Goal: Transaction & Acquisition: Download file/media

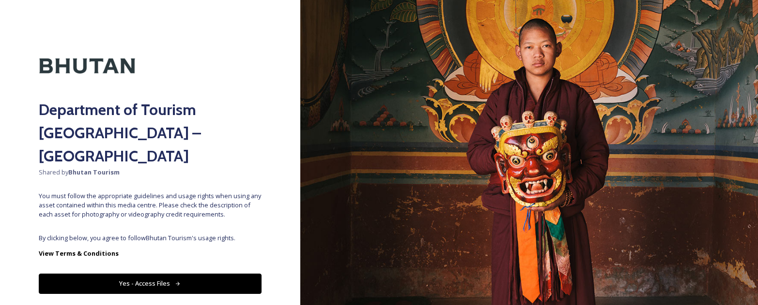
scroll to position [12, 0]
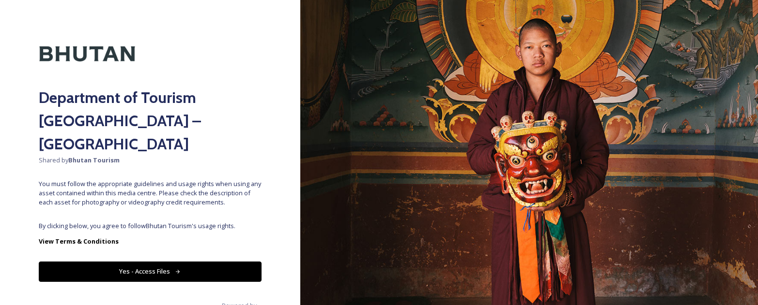
click at [160, 262] on button "Yes - Access Files" at bounding box center [150, 272] width 223 height 20
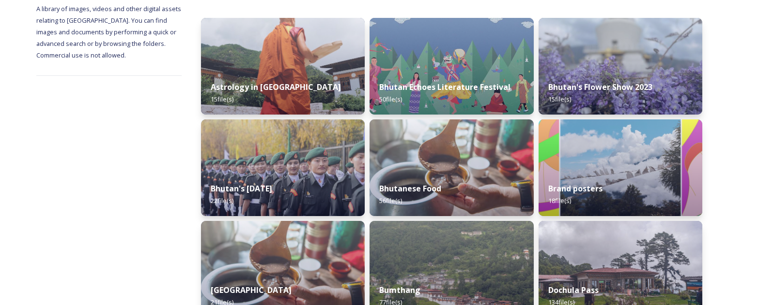
scroll to position [155, 0]
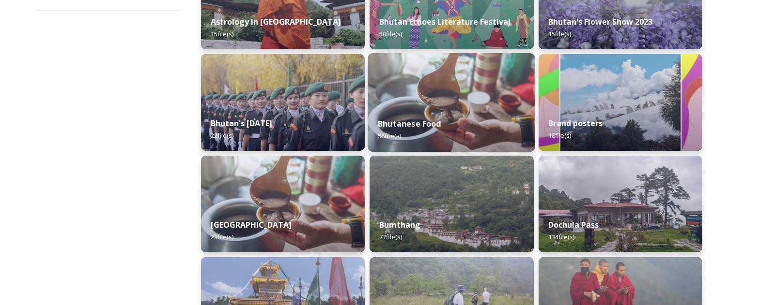
click at [429, 112] on div "Bhutanese Food 56 file(s)" at bounding box center [451, 130] width 167 height 44
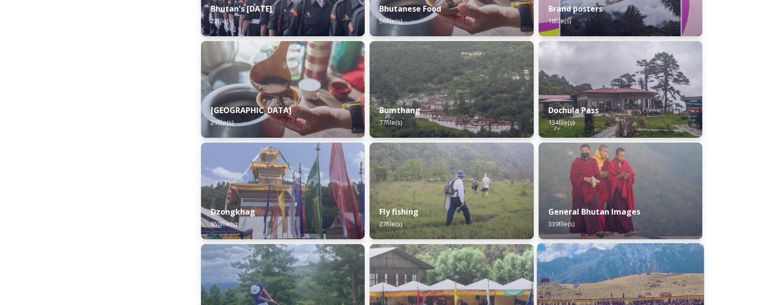
scroll to position [326, 0]
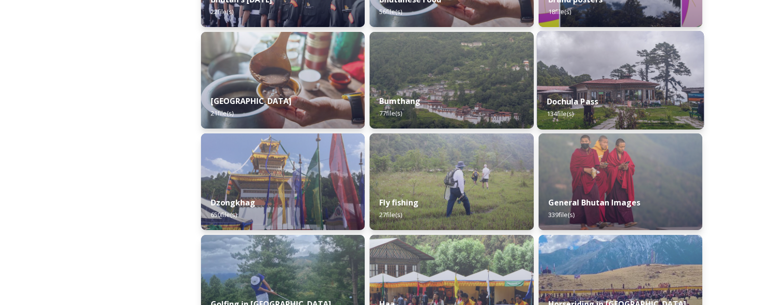
click at [658, 94] on div "Dochula Pass 134 file(s)" at bounding box center [619, 108] width 167 height 44
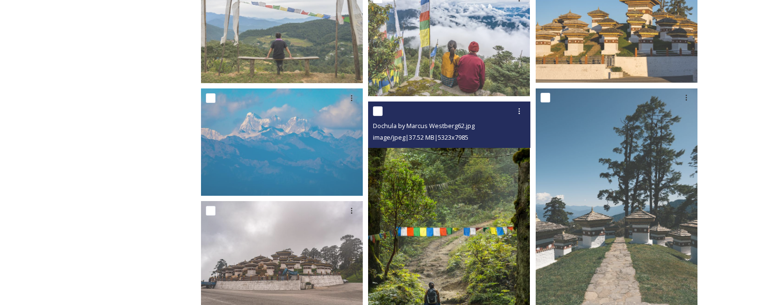
scroll to position [325, 0]
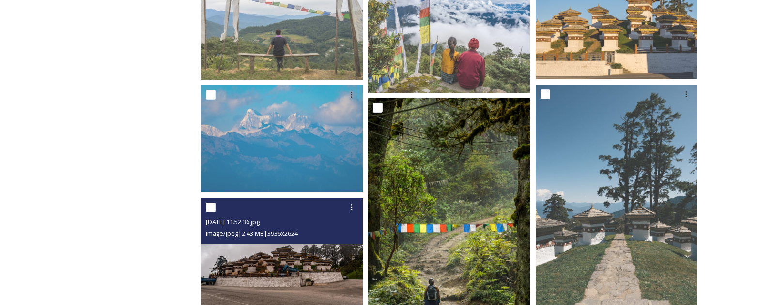
click at [280, 269] on img at bounding box center [282, 252] width 162 height 108
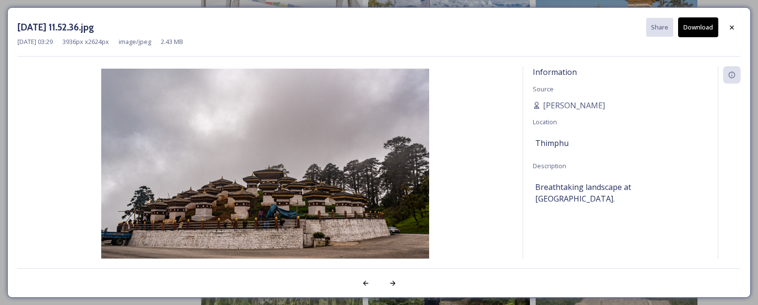
click at [694, 32] on button "Download" at bounding box center [698, 27] width 40 height 20
click at [543, 225] on div "Information Source [PERSON_NAME] Location Thimphu Description Breathtaking land…" at bounding box center [620, 175] width 195 height 218
click at [737, 28] on div at bounding box center [731, 27] width 17 height 17
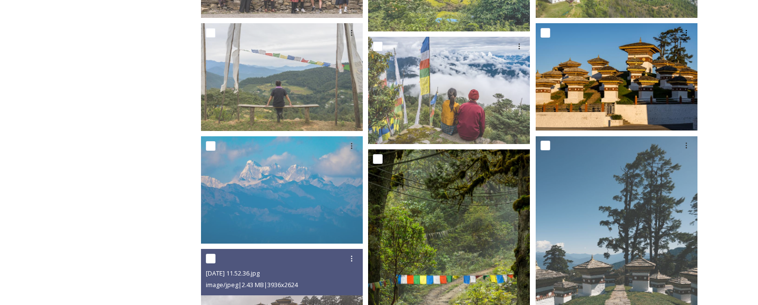
scroll to position [274, 0]
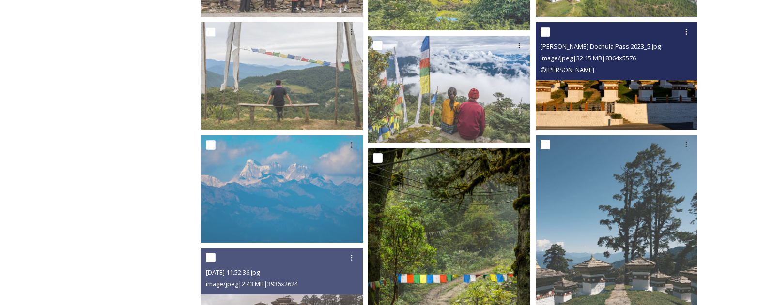
click at [628, 83] on img at bounding box center [616, 76] width 162 height 108
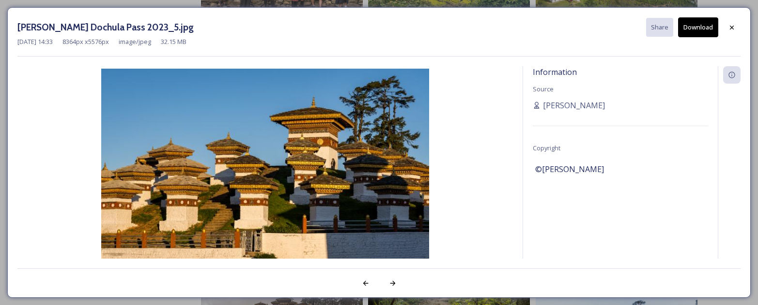
click at [709, 31] on button "Download" at bounding box center [698, 27] width 40 height 20
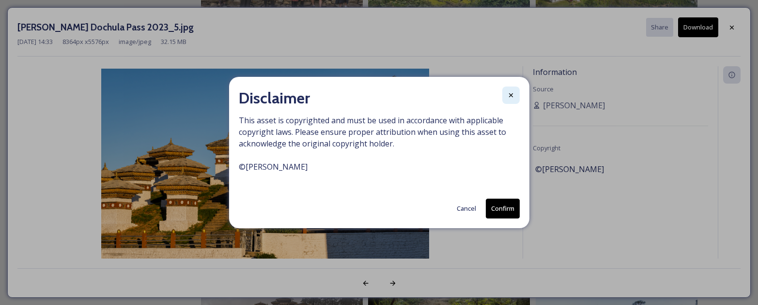
click at [510, 90] on div at bounding box center [510, 95] width 17 height 17
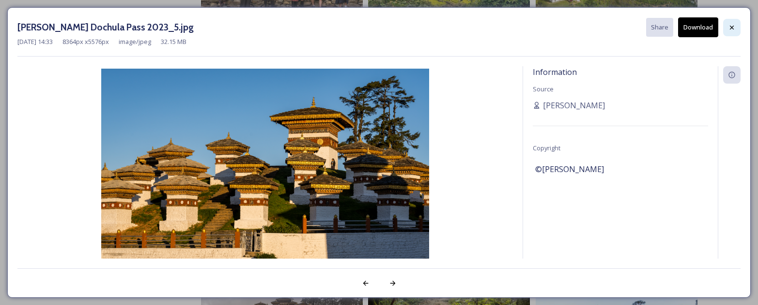
click at [727, 28] on div at bounding box center [731, 27] width 17 height 17
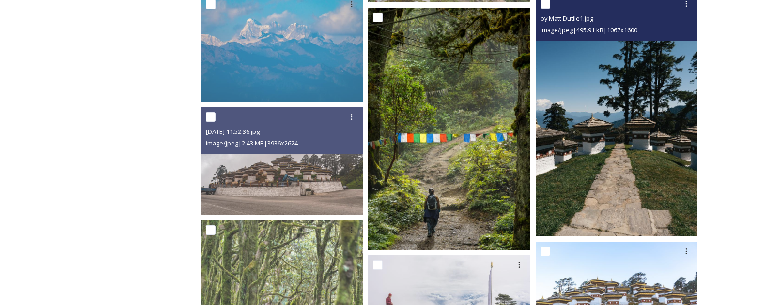
scroll to position [420, 0]
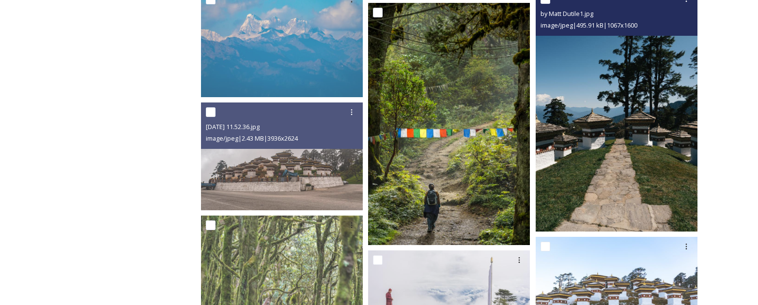
click at [613, 209] on img at bounding box center [616, 111] width 162 height 243
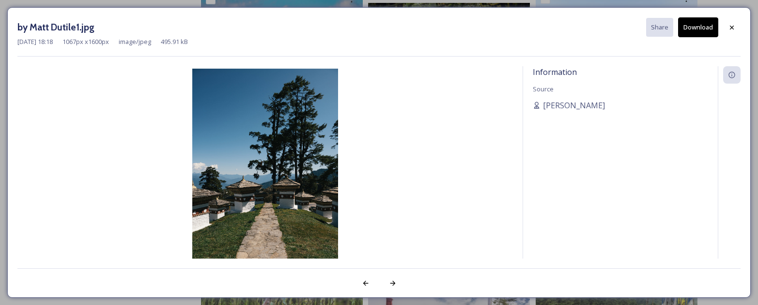
click at [685, 30] on button "Download" at bounding box center [698, 27] width 40 height 20
click at [733, 28] on icon at bounding box center [732, 28] width 8 height 8
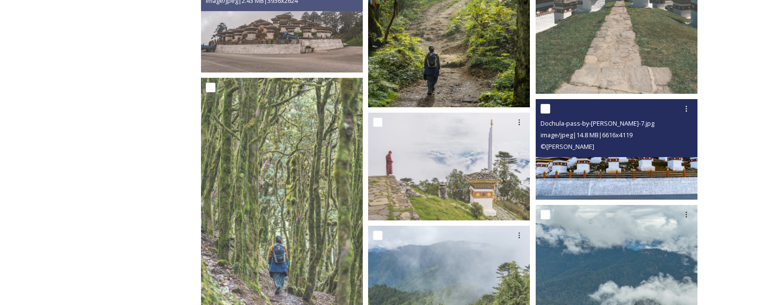
scroll to position [561, 0]
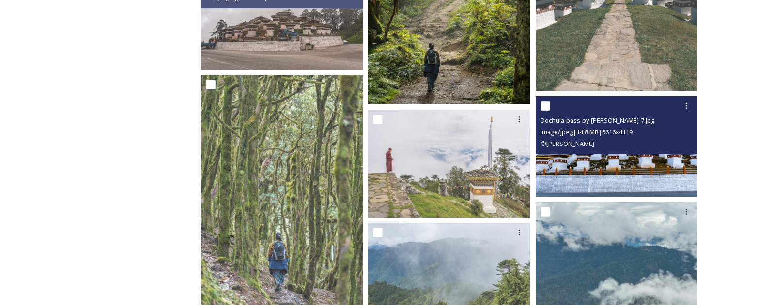
click at [604, 161] on img at bounding box center [616, 146] width 162 height 101
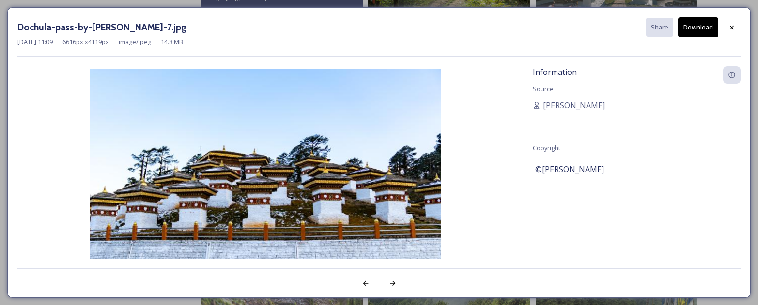
click at [689, 25] on button "Download" at bounding box center [698, 27] width 40 height 20
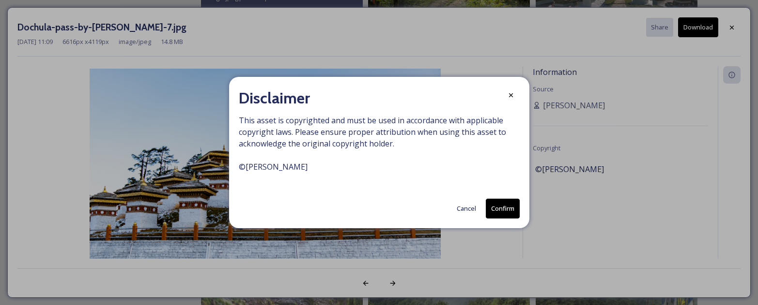
click at [503, 208] on button "Confirm" at bounding box center [503, 209] width 34 height 20
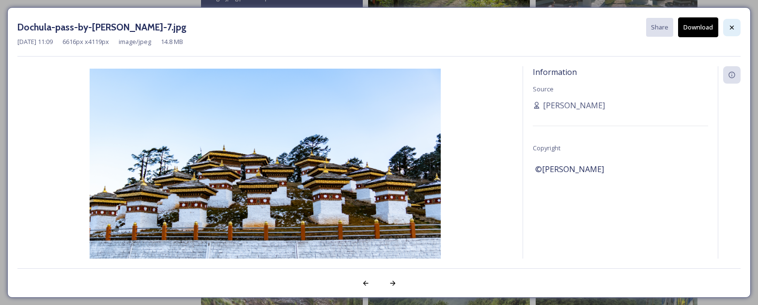
click at [729, 29] on icon at bounding box center [732, 28] width 8 height 8
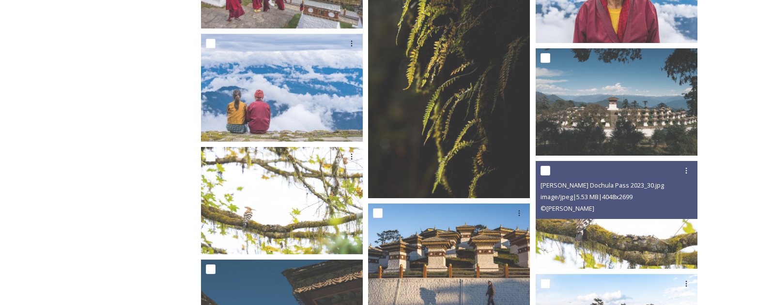
scroll to position [1189, 0]
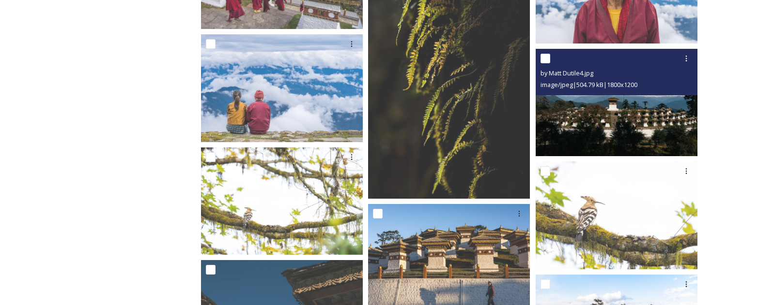
click at [626, 128] on img at bounding box center [616, 102] width 162 height 108
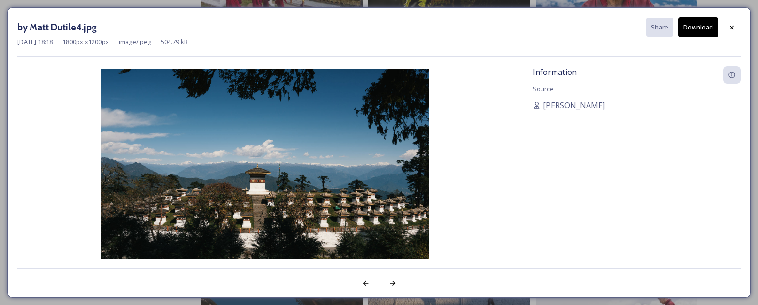
click at [700, 34] on button "Download" at bounding box center [698, 27] width 40 height 20
click at [735, 29] on div at bounding box center [731, 27] width 17 height 17
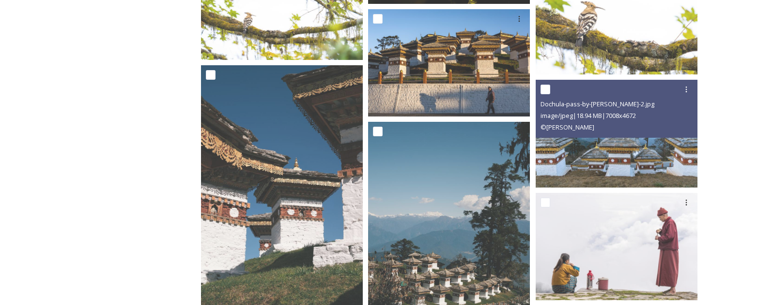
scroll to position [1386, 0]
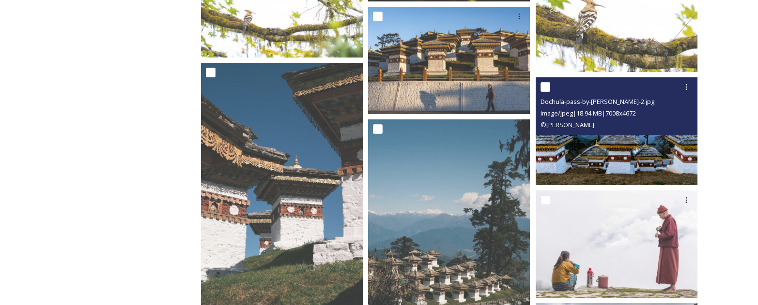
click at [607, 160] on img at bounding box center [616, 131] width 162 height 108
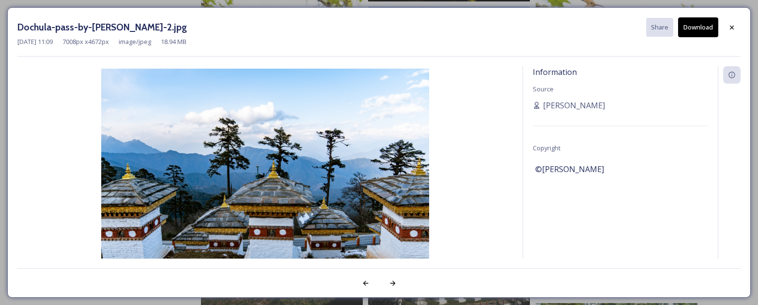
click at [702, 30] on button "Download" at bounding box center [698, 27] width 40 height 20
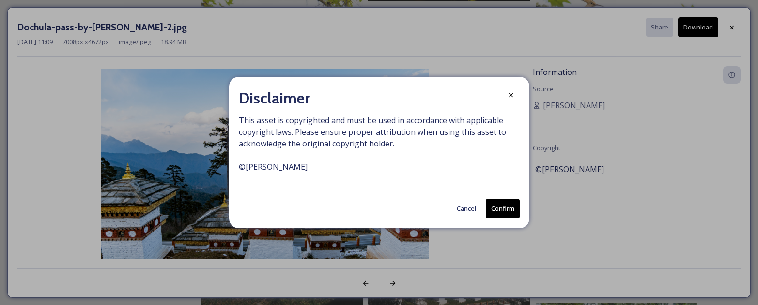
click at [465, 206] on button "Cancel" at bounding box center [466, 208] width 29 height 19
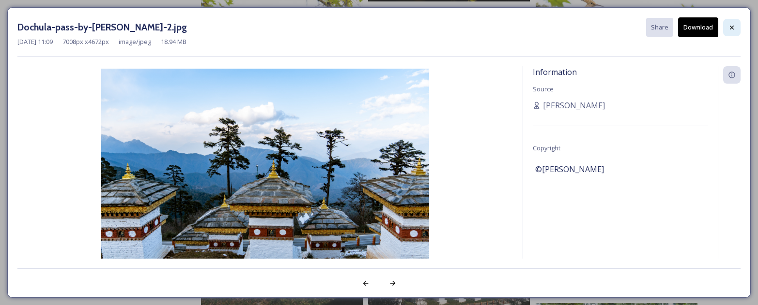
click at [732, 26] on icon at bounding box center [732, 28] width 8 height 8
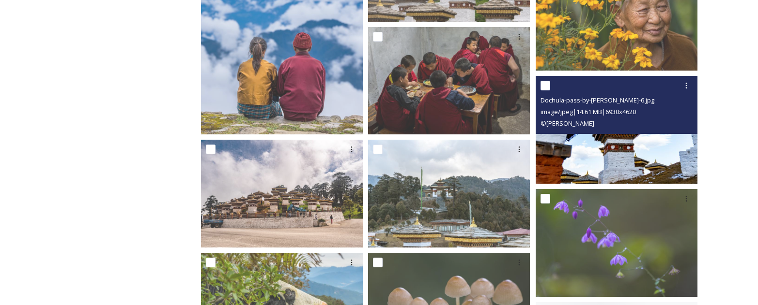
scroll to position [2863, 0]
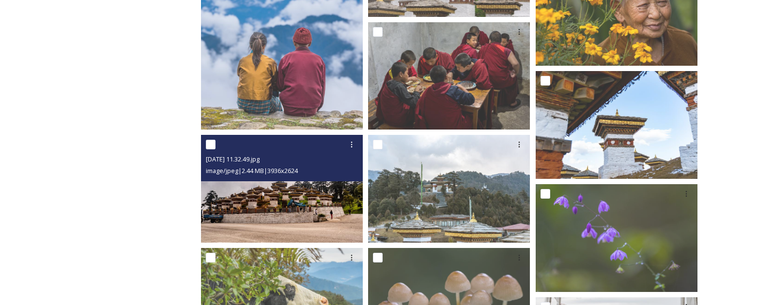
click at [290, 208] on img at bounding box center [282, 189] width 162 height 108
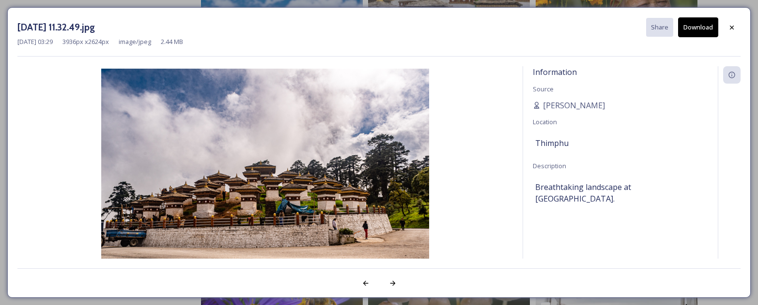
click at [697, 33] on button "Download" at bounding box center [698, 27] width 40 height 20
click at [733, 28] on icon at bounding box center [732, 28] width 8 height 8
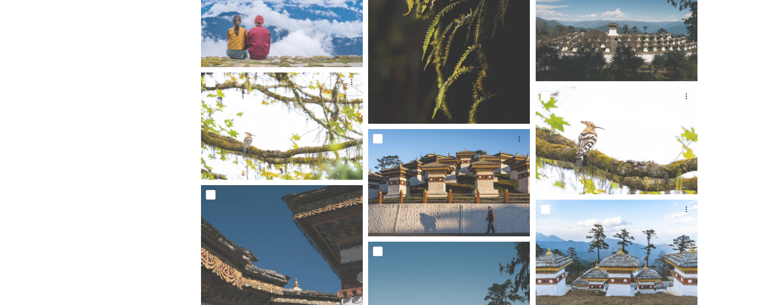
scroll to position [0, 0]
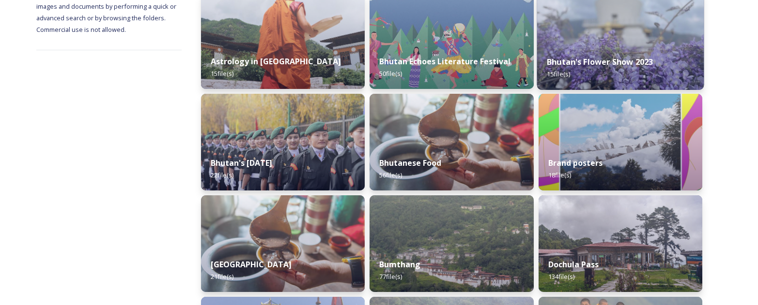
scroll to position [167, 0]
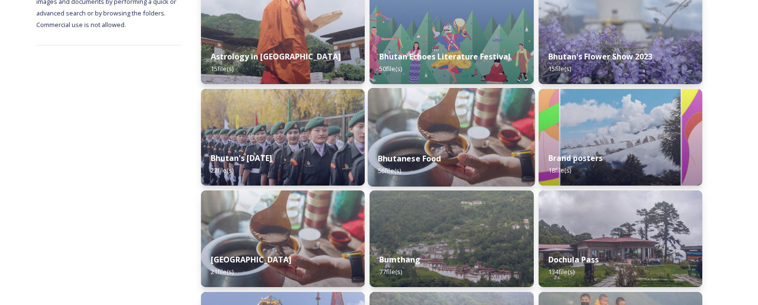
click at [454, 134] on img at bounding box center [451, 137] width 167 height 99
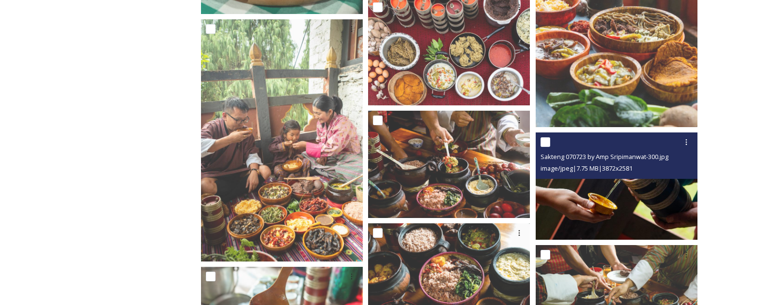
scroll to position [775, 0]
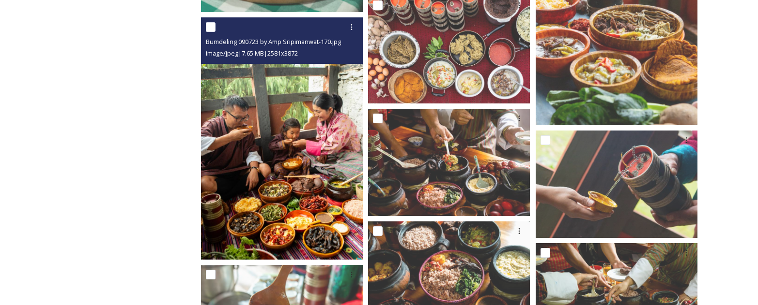
click at [287, 189] on img at bounding box center [282, 138] width 162 height 243
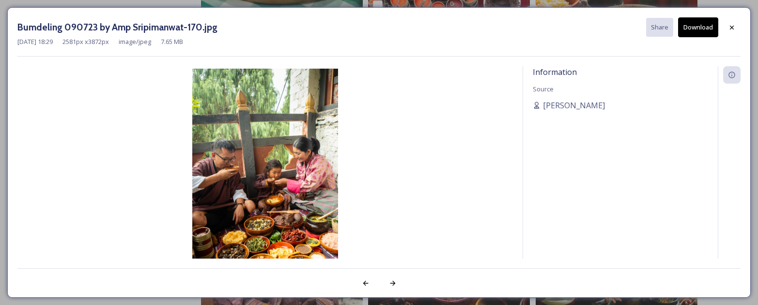
click at [701, 28] on button "Download" at bounding box center [698, 27] width 40 height 20
click at [728, 25] on icon at bounding box center [732, 28] width 8 height 8
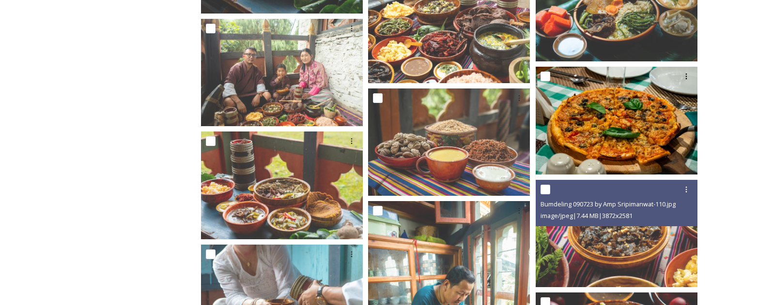
scroll to position [1615, 0]
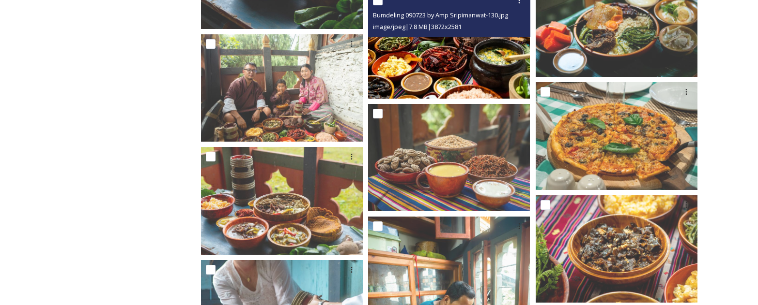
click at [442, 51] on img at bounding box center [449, 45] width 162 height 108
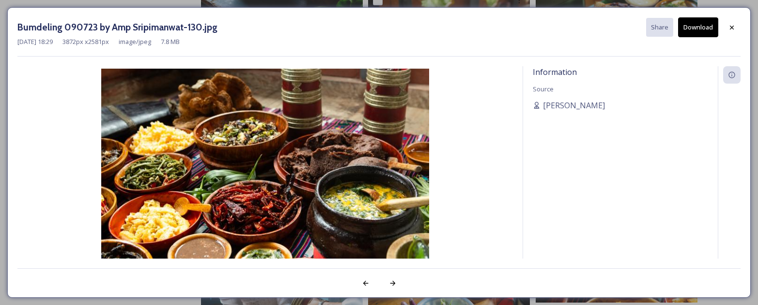
click at [695, 24] on button "Download" at bounding box center [698, 27] width 40 height 20
click at [726, 29] on div at bounding box center [731, 27] width 17 height 17
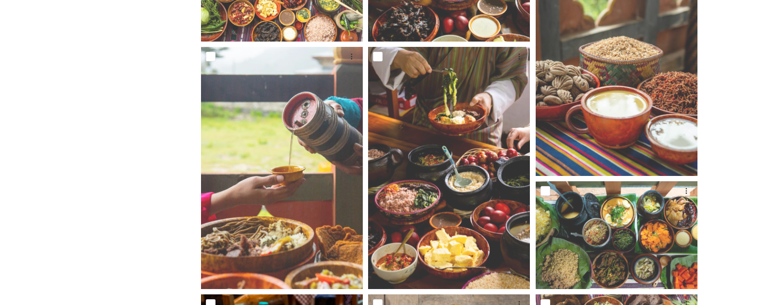
scroll to position [0, 0]
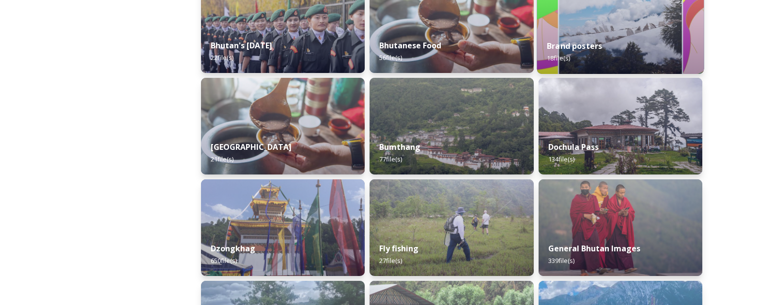
scroll to position [284, 0]
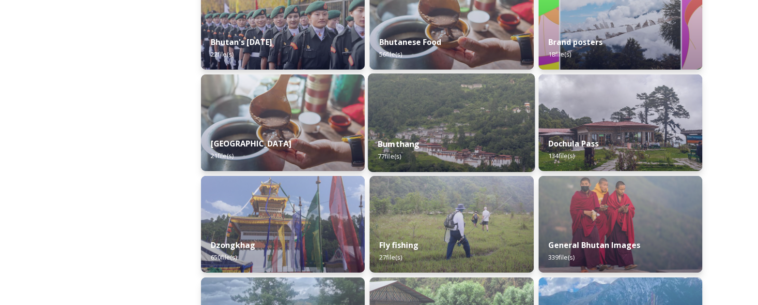
click at [451, 131] on div "Bumthang 77 file(s)" at bounding box center [451, 150] width 167 height 44
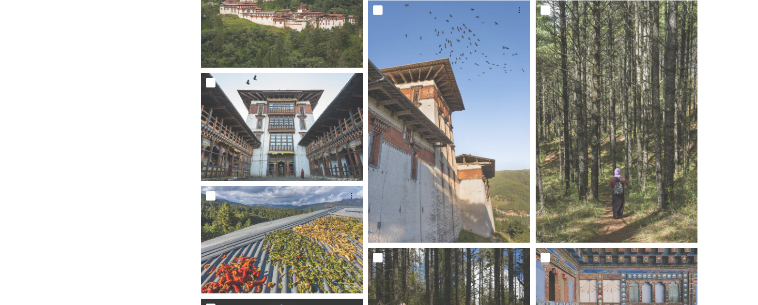
scroll to position [681, 0]
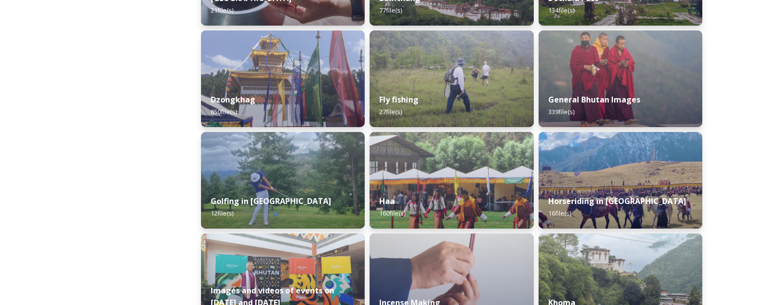
scroll to position [432, 0]
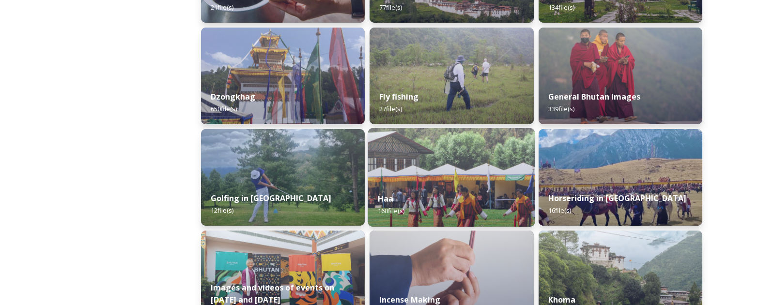
click at [474, 170] on img at bounding box center [451, 177] width 167 height 99
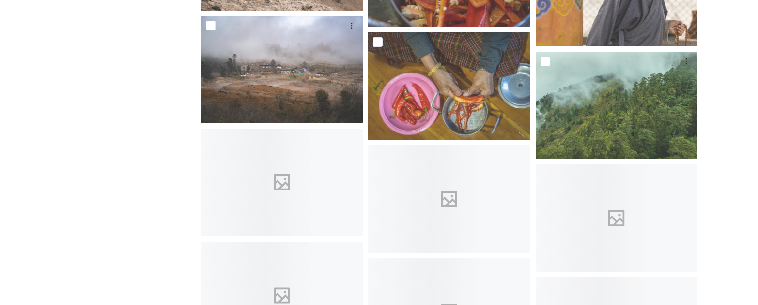
scroll to position [5364, 0]
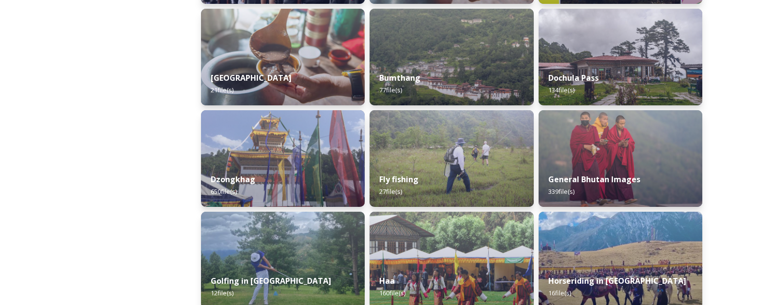
scroll to position [351, 0]
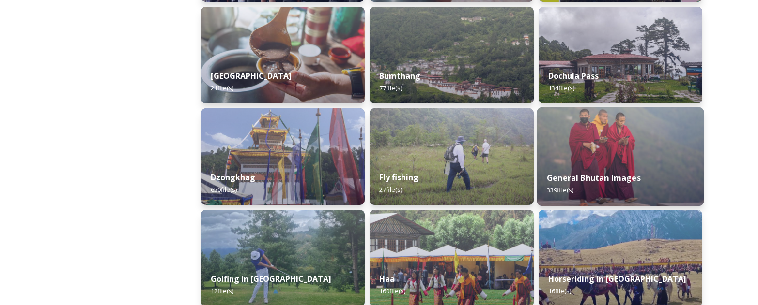
click at [622, 159] on img at bounding box center [619, 156] width 167 height 99
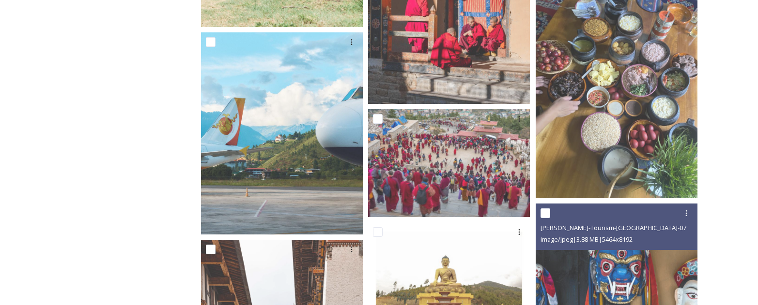
scroll to position [2021, 0]
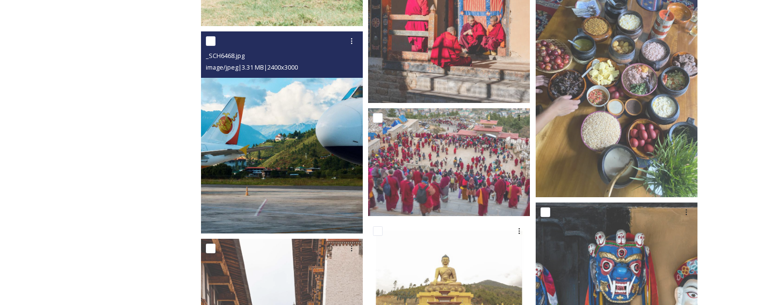
click at [324, 167] on img at bounding box center [282, 132] width 162 height 202
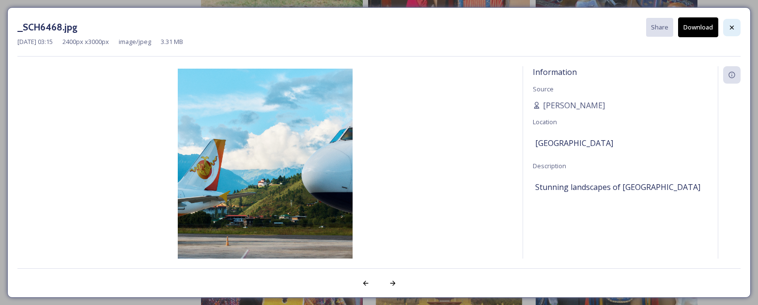
click at [729, 30] on icon at bounding box center [732, 28] width 8 height 8
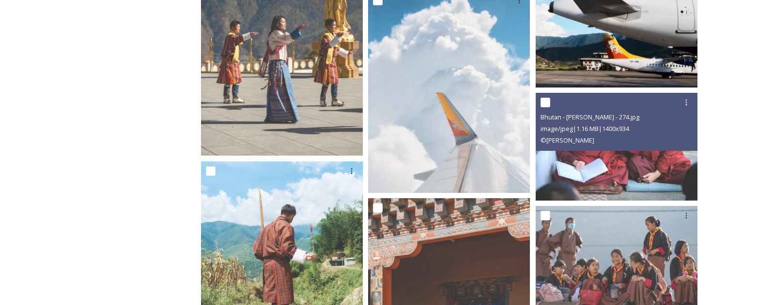
scroll to position [1671, 0]
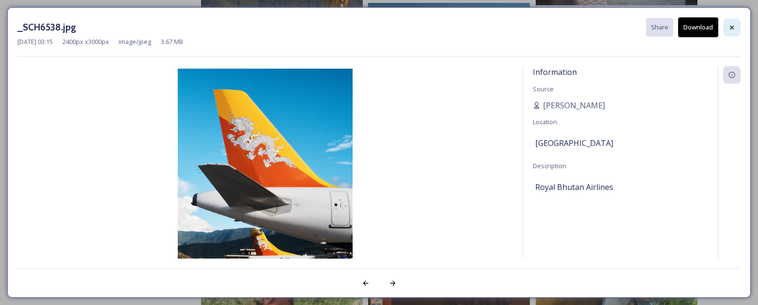
click at [723, 27] on div at bounding box center [731, 27] width 17 height 17
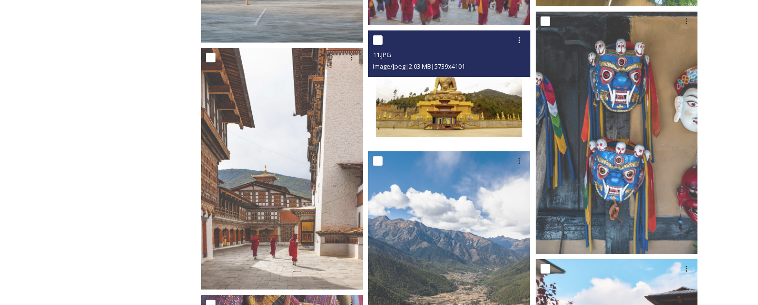
scroll to position [2211, 0]
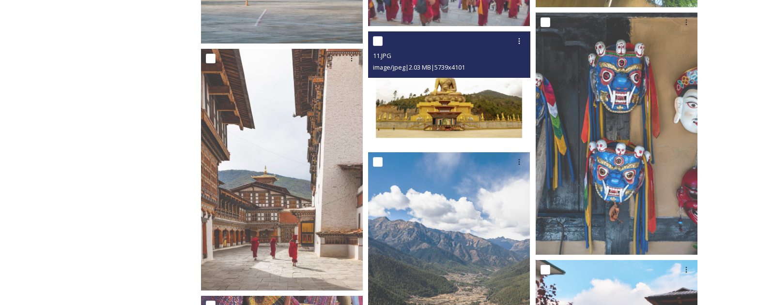
click at [456, 86] on img at bounding box center [449, 89] width 162 height 116
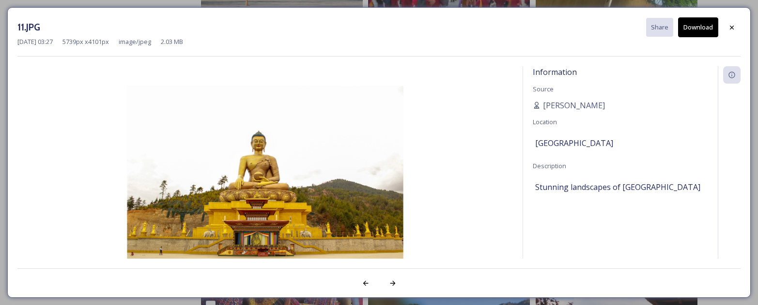
click at [702, 29] on button "Download" at bounding box center [698, 27] width 40 height 20
click at [730, 26] on icon at bounding box center [731, 27] width 4 height 4
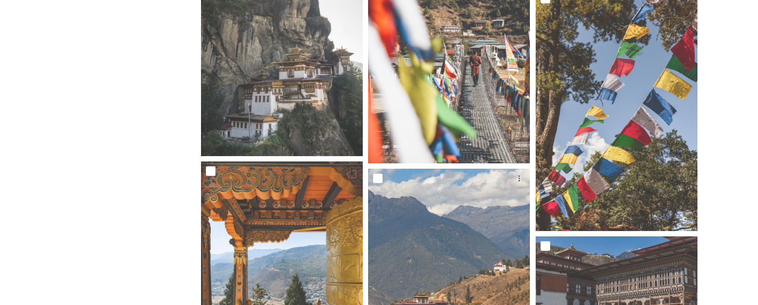
scroll to position [2697, 0]
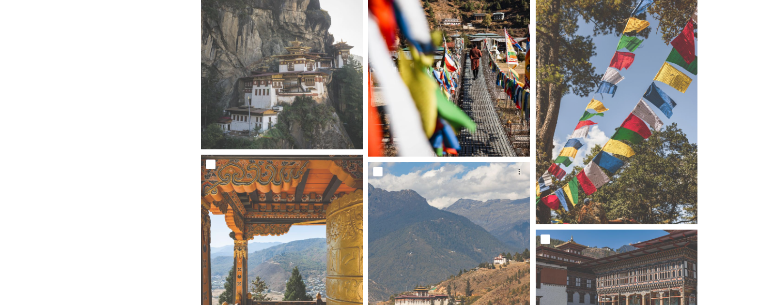
click at [456, 98] on img at bounding box center [449, 36] width 162 height 243
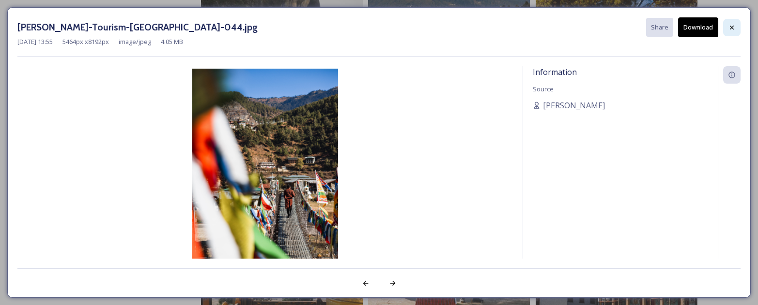
click at [731, 26] on icon at bounding box center [732, 28] width 8 height 8
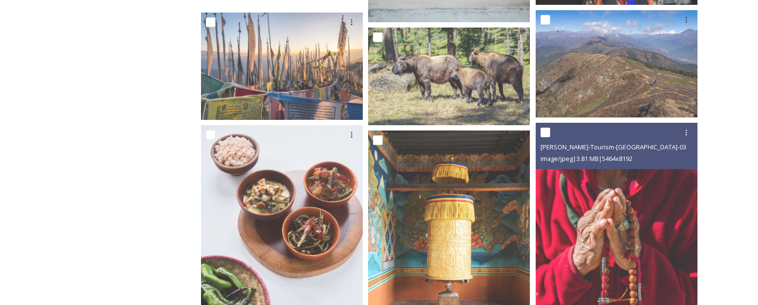
scroll to position [4097, 0]
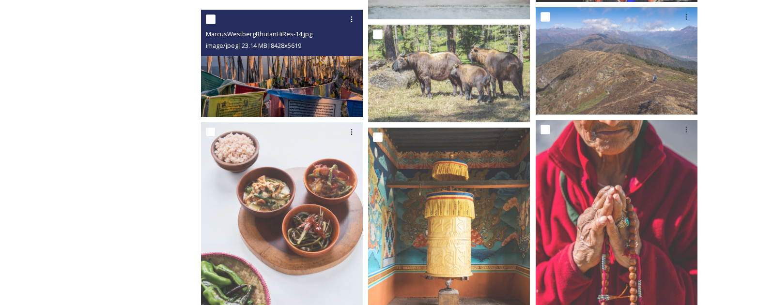
click at [292, 75] on img at bounding box center [282, 64] width 162 height 108
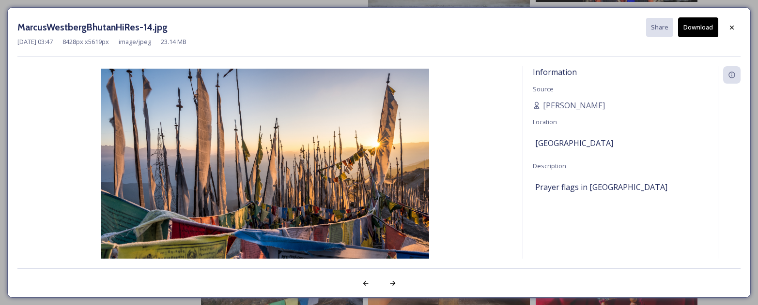
click at [695, 27] on button "Download" at bounding box center [698, 27] width 40 height 20
click at [729, 23] on div at bounding box center [731, 27] width 17 height 17
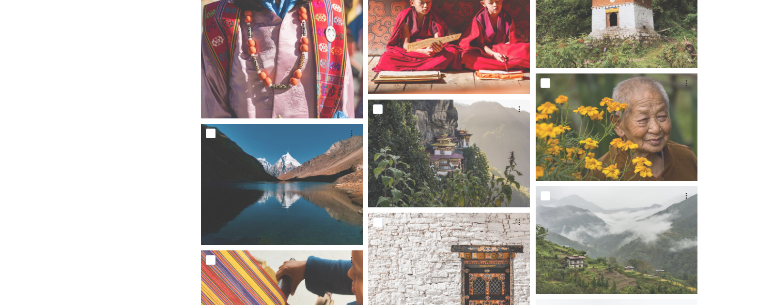
scroll to position [7479, 0]
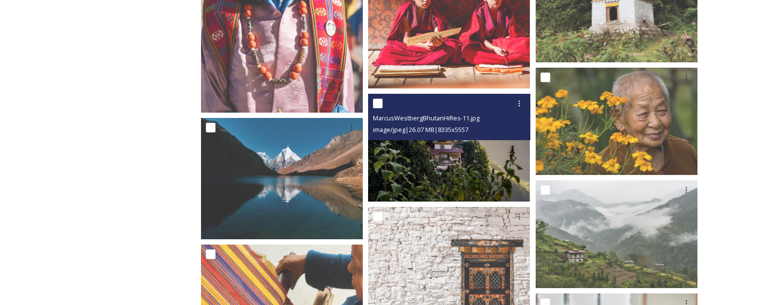
click at [483, 161] on img at bounding box center [449, 148] width 162 height 108
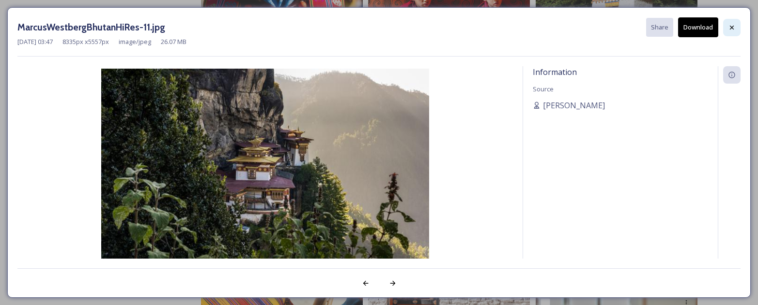
click at [736, 26] on div at bounding box center [731, 27] width 17 height 17
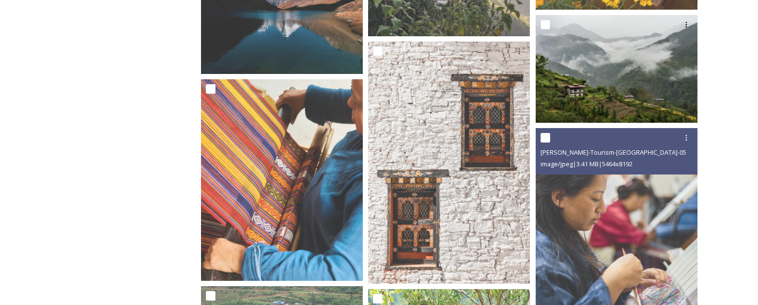
scroll to position [7677, 0]
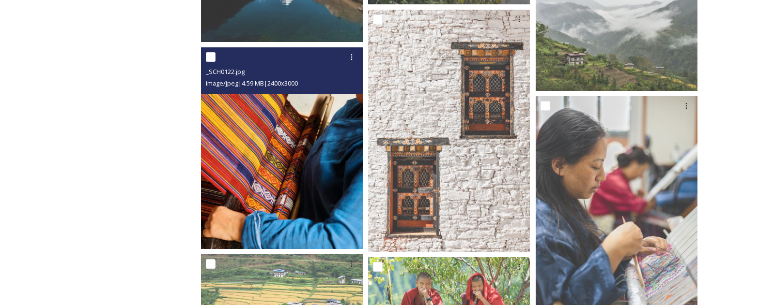
click at [334, 165] on img at bounding box center [282, 148] width 162 height 202
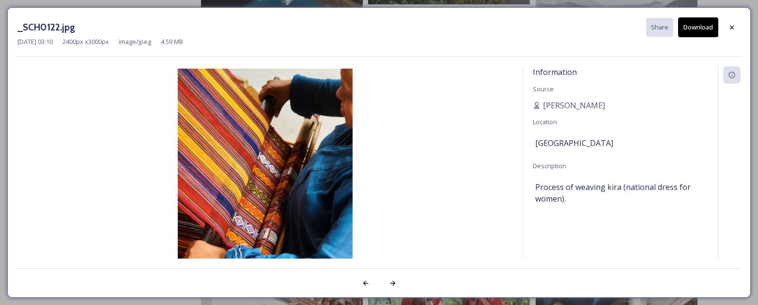
click at [700, 27] on button "Download" at bounding box center [698, 27] width 40 height 20
click at [732, 27] on icon at bounding box center [731, 27] width 4 height 4
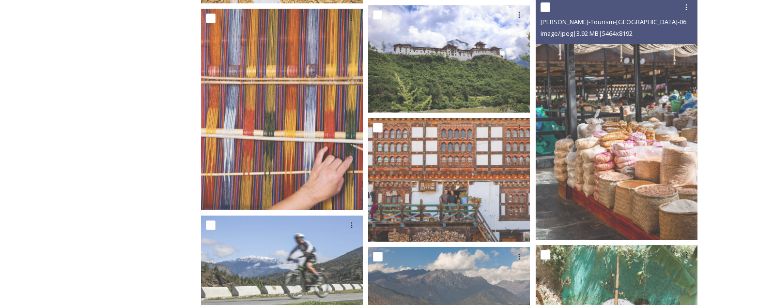
scroll to position [10584, 0]
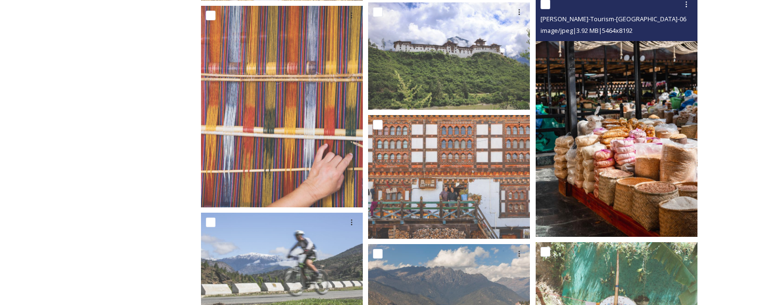
click at [624, 140] on img at bounding box center [616, 116] width 162 height 243
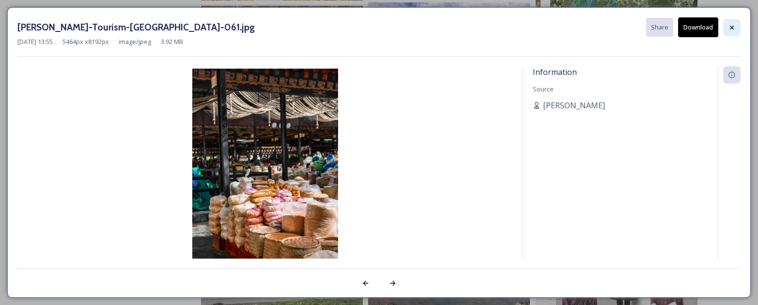
click at [733, 27] on icon at bounding box center [732, 28] width 8 height 8
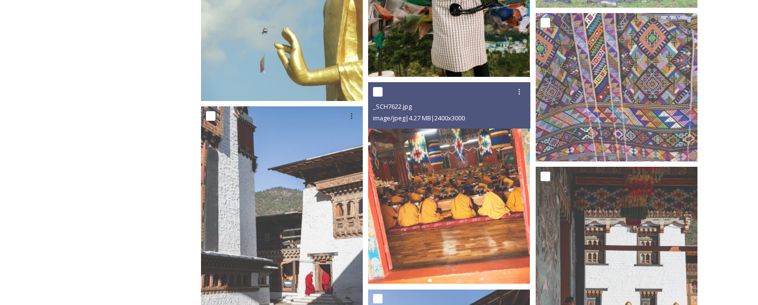
scroll to position [11723, 0]
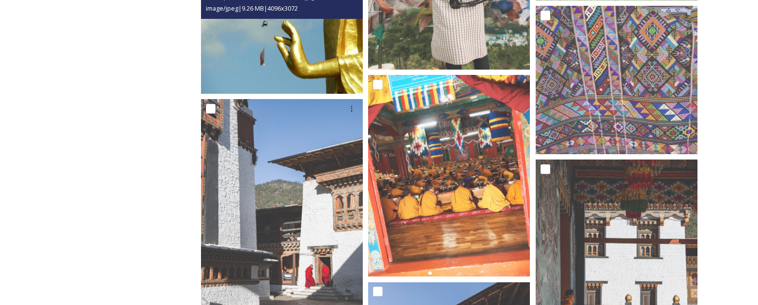
click at [271, 58] on img at bounding box center [282, 32] width 162 height 121
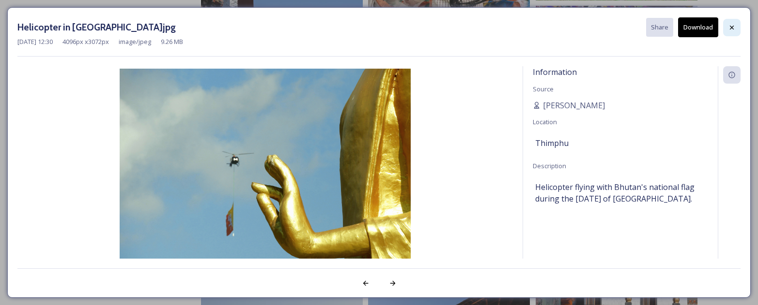
click at [736, 26] on div at bounding box center [731, 27] width 17 height 17
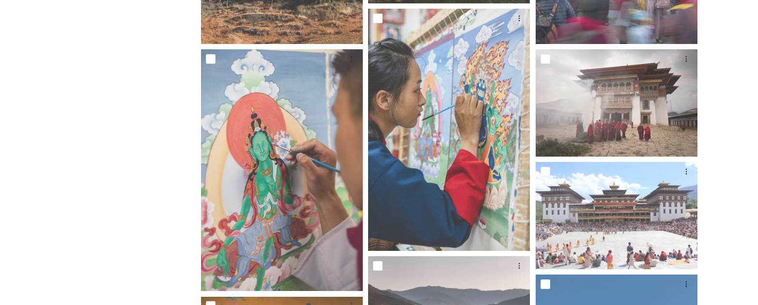
scroll to position [0, 0]
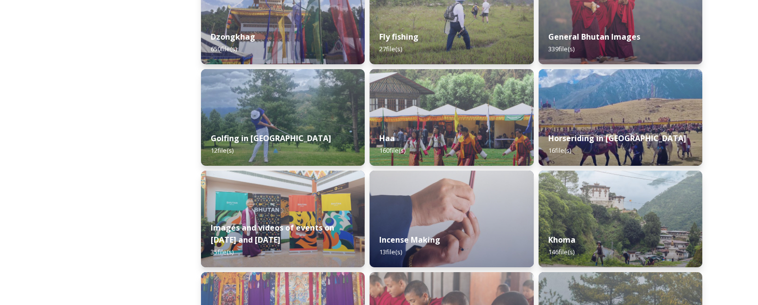
scroll to position [493, 0]
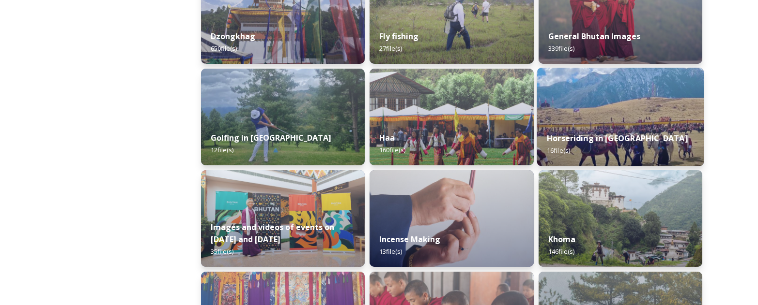
click at [648, 139] on div "Horseriding in [GEOGRAPHIC_DATA] 16 file(s)" at bounding box center [619, 144] width 167 height 44
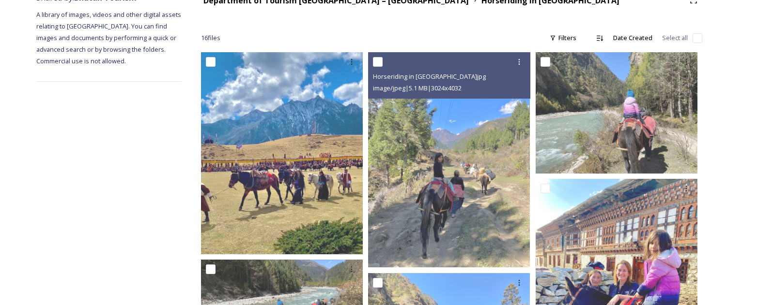
scroll to position [132, 0]
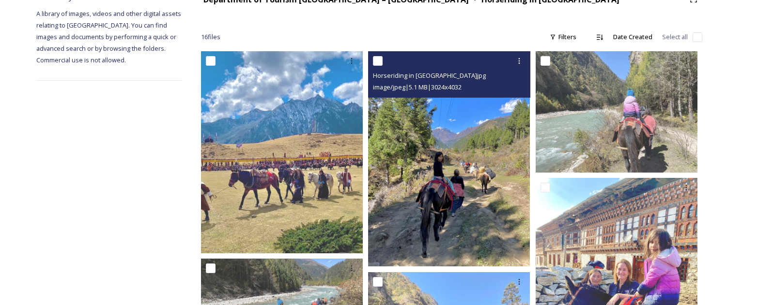
click at [469, 209] on img at bounding box center [449, 158] width 162 height 215
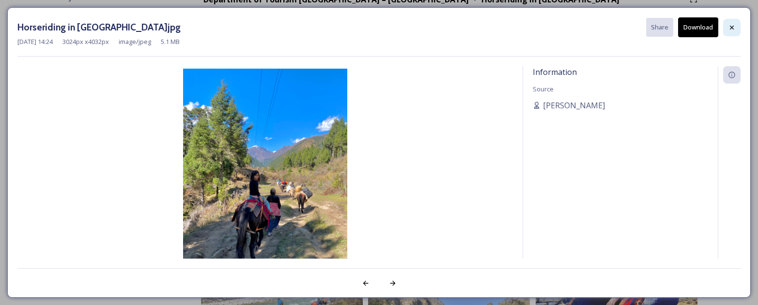
click at [732, 25] on icon at bounding box center [732, 28] width 8 height 8
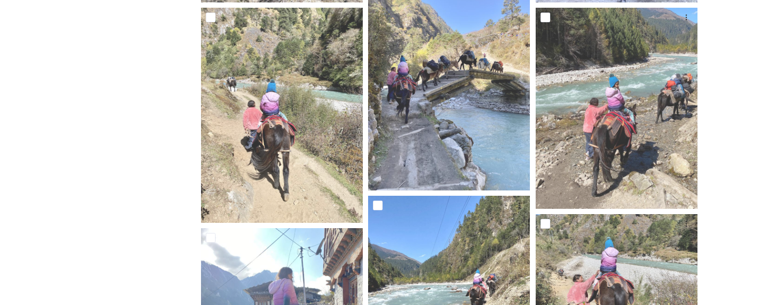
scroll to position [0, 0]
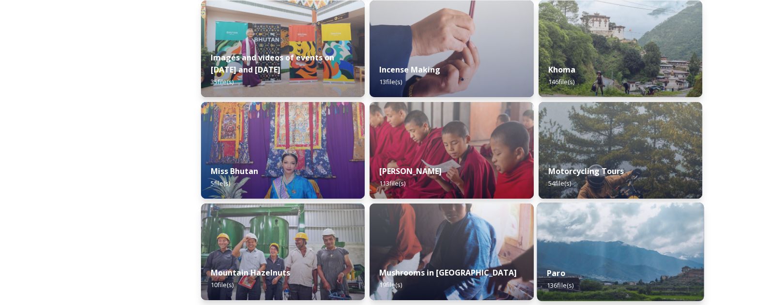
scroll to position [663, 0]
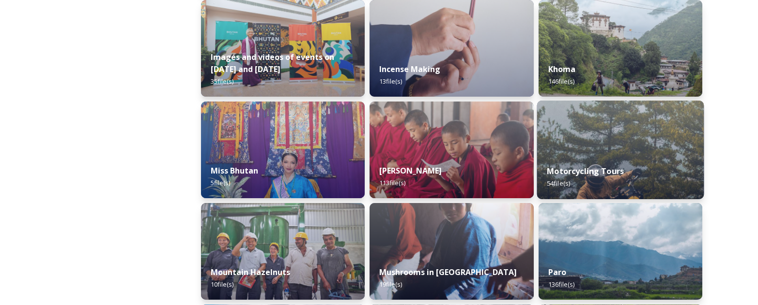
click at [611, 168] on strong "Motorcycling Tours" at bounding box center [584, 171] width 77 height 11
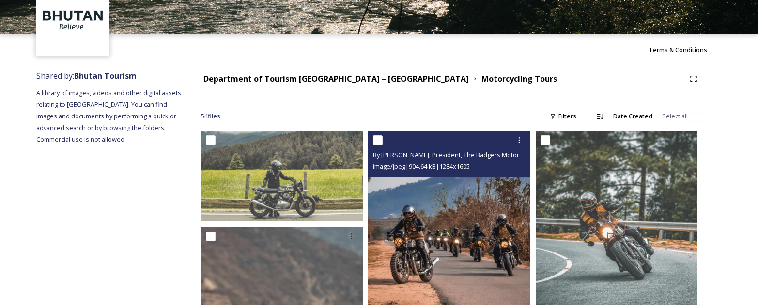
scroll to position [54, 0]
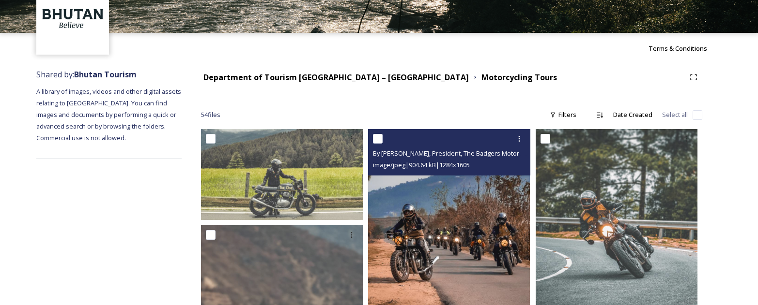
click at [463, 240] on img at bounding box center [449, 230] width 162 height 202
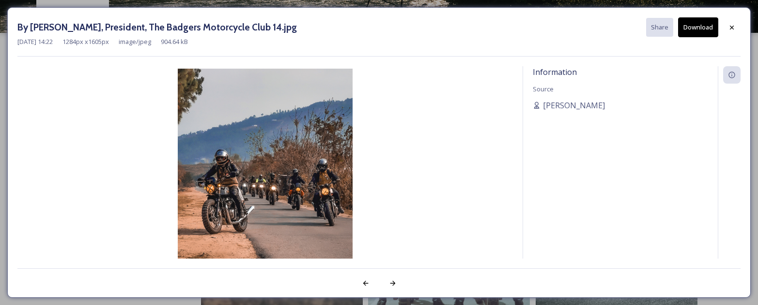
click at [698, 28] on button "Download" at bounding box center [698, 27] width 40 height 20
click at [721, 29] on div "By [PERSON_NAME], President, The Badgers Motorcycle Club 14.jpg Share Download" at bounding box center [378, 27] width 723 height 20
click at [731, 28] on icon at bounding box center [731, 27] width 4 height 4
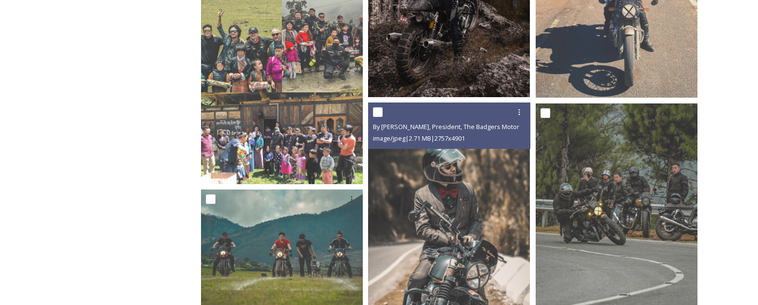
scroll to position [791, 0]
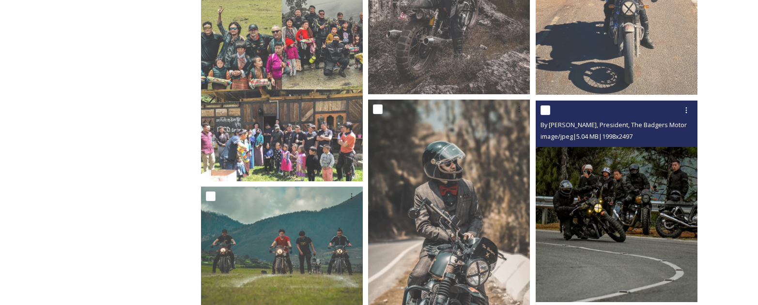
click at [586, 203] on img at bounding box center [616, 201] width 162 height 202
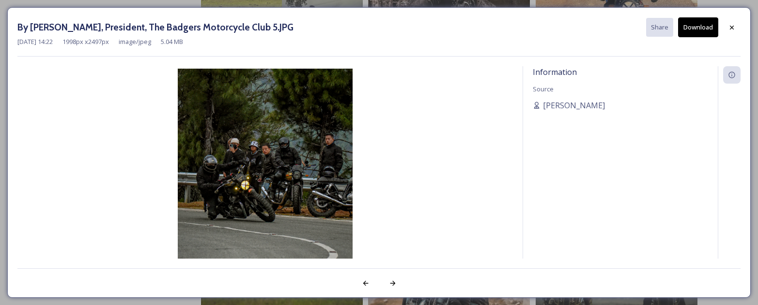
click at [699, 30] on button "Download" at bounding box center [698, 27] width 40 height 20
click at [731, 27] on icon at bounding box center [731, 27] width 4 height 4
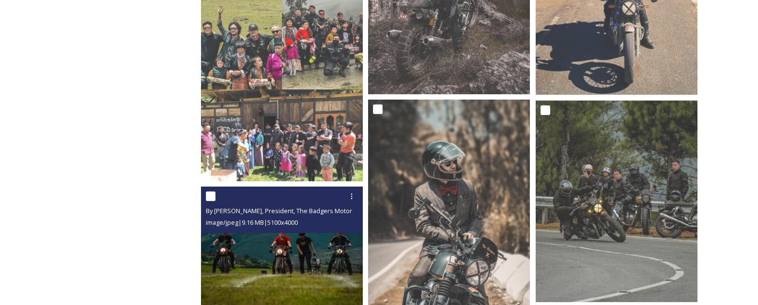
click at [295, 234] on img at bounding box center [282, 250] width 162 height 127
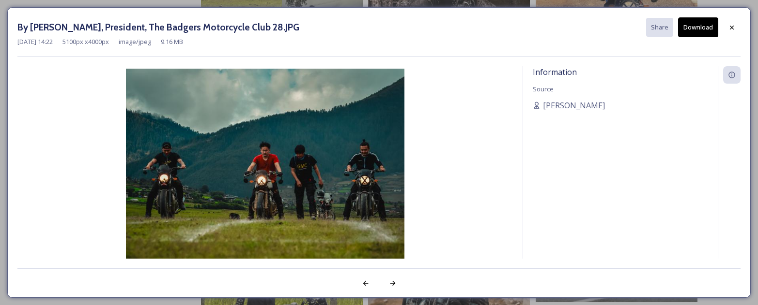
click at [701, 28] on button "Download" at bounding box center [698, 27] width 40 height 20
click at [730, 25] on icon at bounding box center [732, 28] width 8 height 8
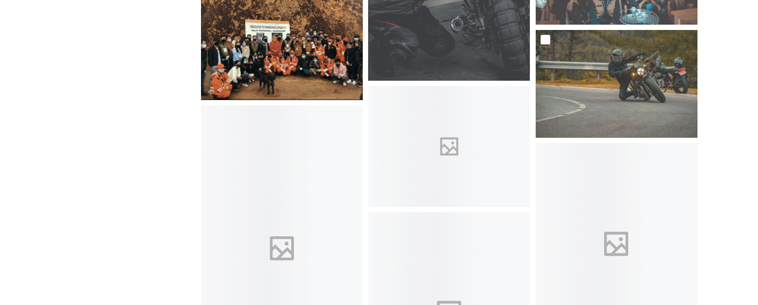
scroll to position [2405, 0]
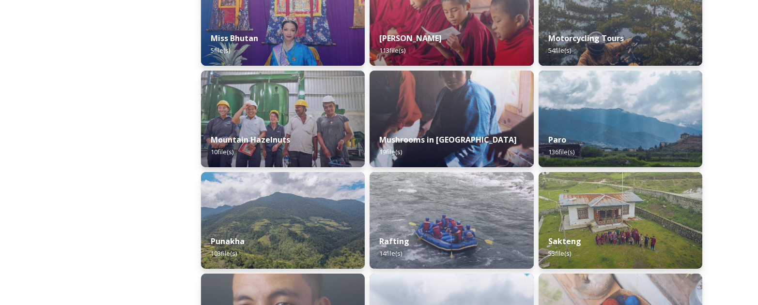
scroll to position [805, 0]
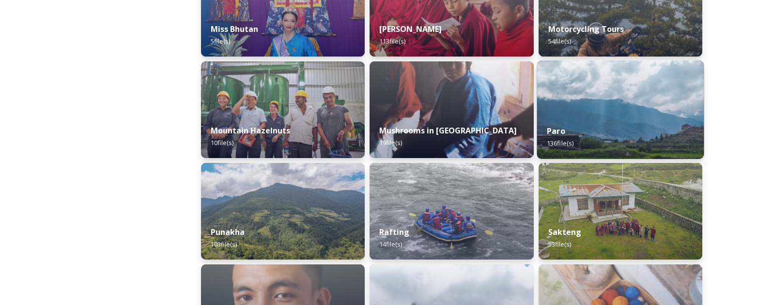
click at [651, 137] on div "Paro 136 file(s)" at bounding box center [619, 137] width 167 height 44
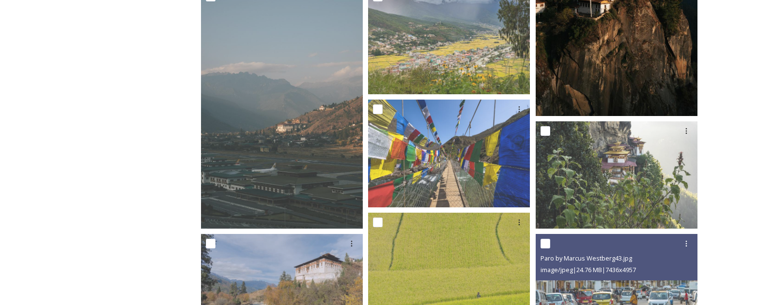
scroll to position [720, 0]
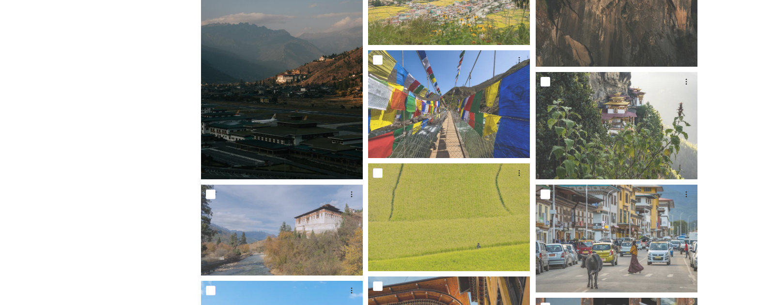
click at [302, 116] on img at bounding box center [282, 59] width 162 height 243
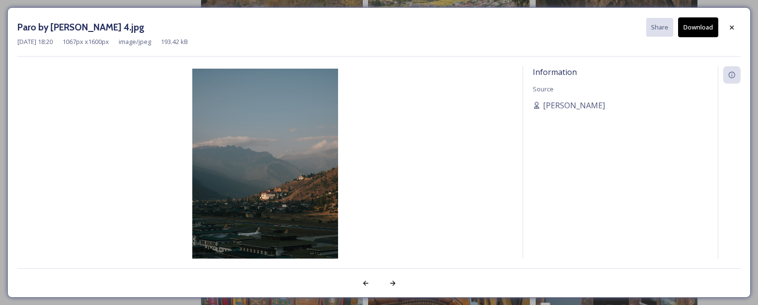
click at [689, 25] on button "Download" at bounding box center [698, 27] width 40 height 20
click at [668, 218] on div "Information Source [PERSON_NAME]" at bounding box center [620, 175] width 195 height 218
click at [731, 27] on icon at bounding box center [731, 27] width 4 height 4
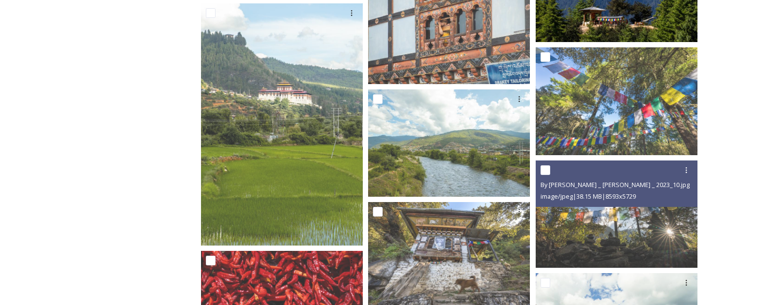
scroll to position [3745, 0]
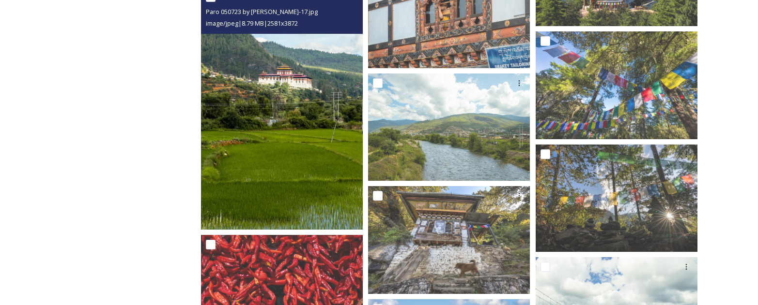
click at [317, 146] on img at bounding box center [282, 108] width 162 height 243
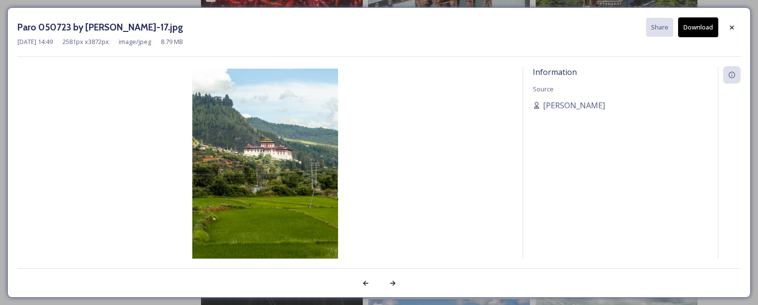
click at [692, 23] on button "Download" at bounding box center [698, 27] width 40 height 20
click at [730, 28] on icon at bounding box center [731, 27] width 4 height 4
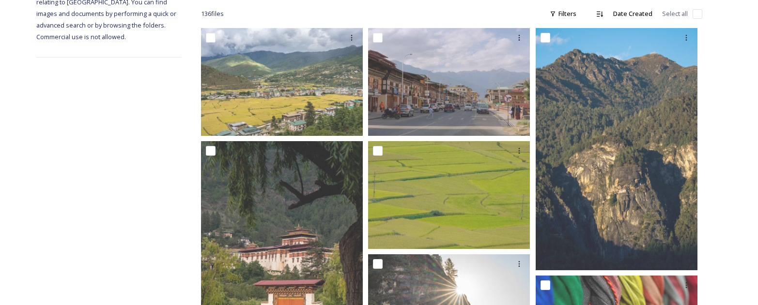
scroll to position [0, 0]
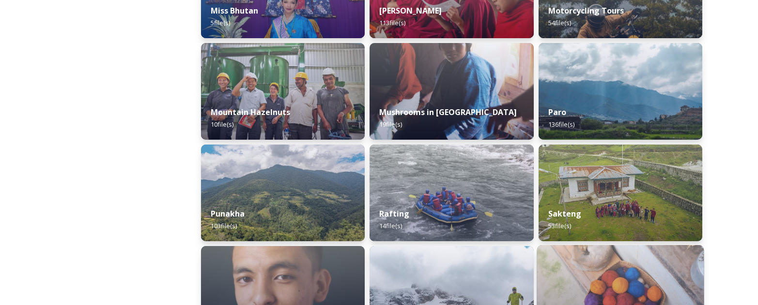
scroll to position [824, 0]
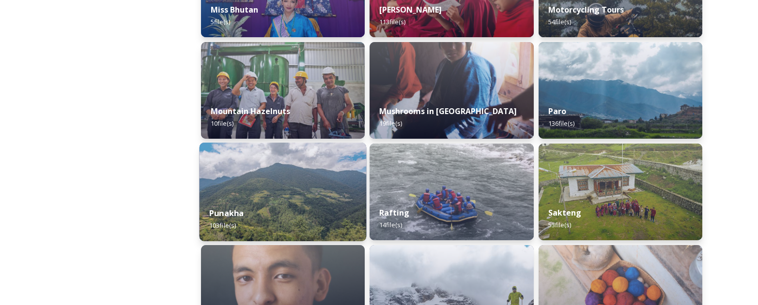
click at [304, 197] on div "Punakha 103 file(s)" at bounding box center [282, 219] width 167 height 44
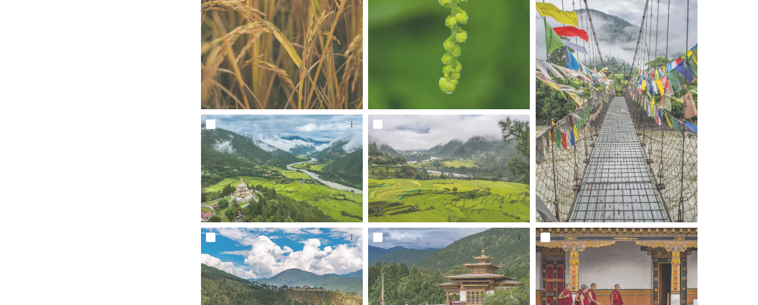
scroll to position [546, 0]
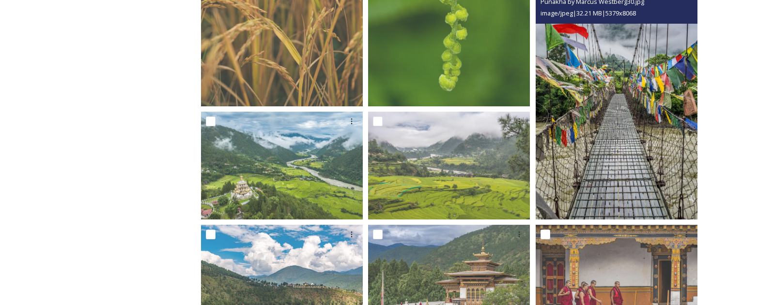
click at [650, 191] on img at bounding box center [616, 98] width 162 height 243
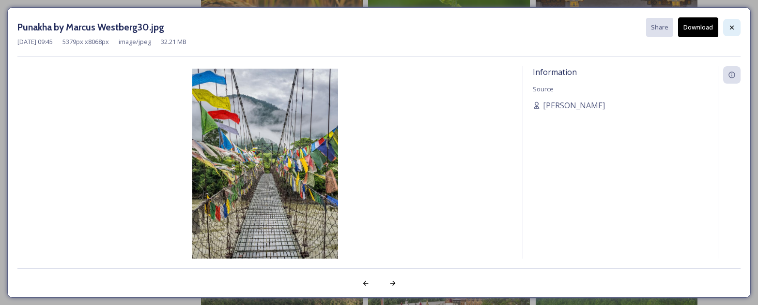
click at [730, 27] on icon at bounding box center [732, 28] width 8 height 8
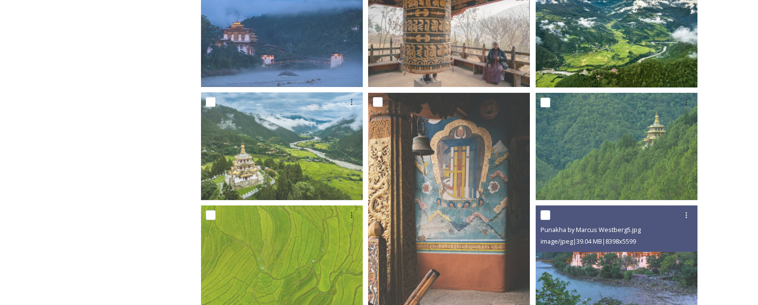
scroll to position [906, 0]
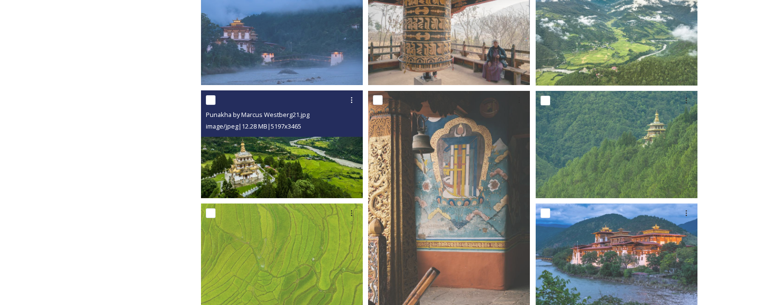
click at [274, 183] on img at bounding box center [282, 145] width 162 height 108
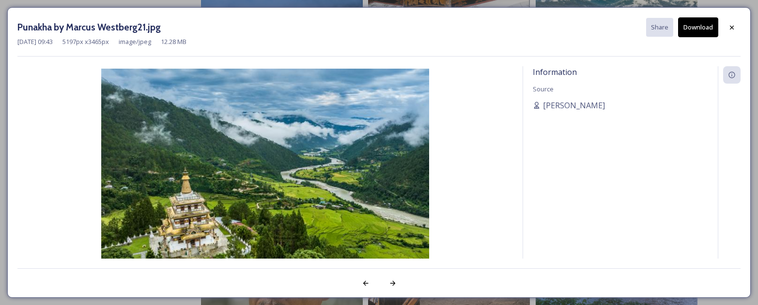
click at [700, 26] on button "Download" at bounding box center [698, 27] width 40 height 20
click at [730, 25] on icon at bounding box center [732, 28] width 8 height 8
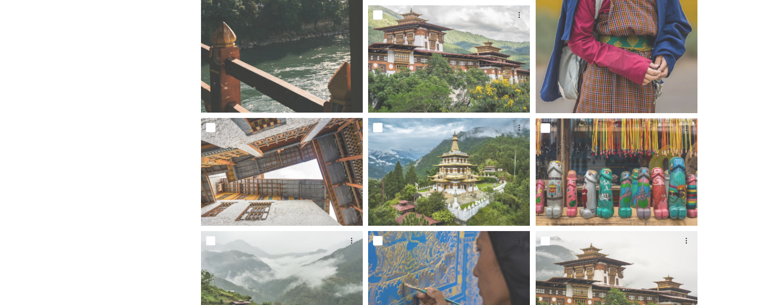
scroll to position [1726, 0]
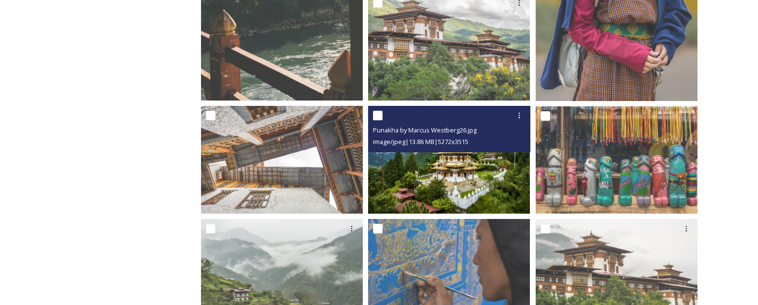
click at [456, 170] on img at bounding box center [449, 160] width 162 height 108
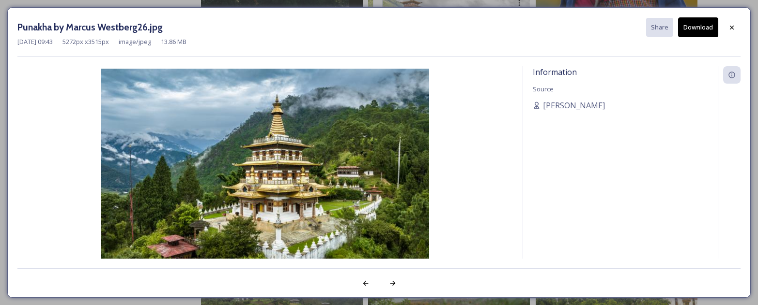
click at [693, 24] on button "Download" at bounding box center [698, 27] width 40 height 20
click at [732, 27] on icon at bounding box center [732, 28] width 8 height 8
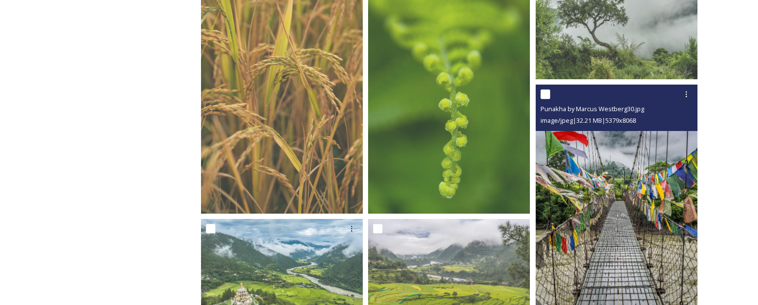
scroll to position [443, 0]
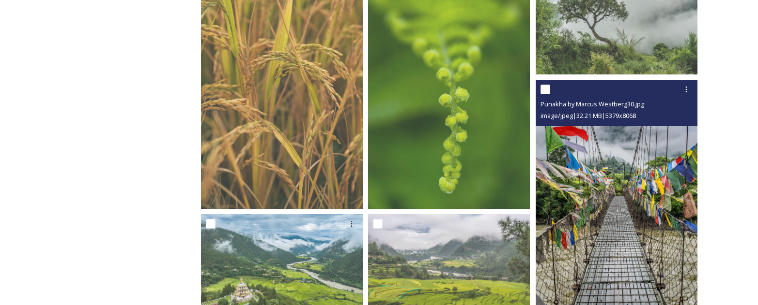
click at [607, 212] on img at bounding box center [616, 201] width 162 height 243
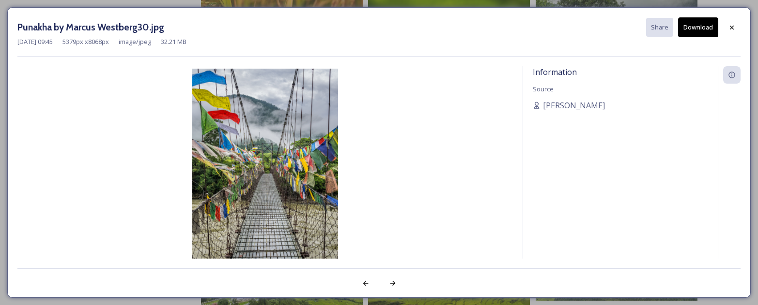
click at [696, 24] on button "Download" at bounding box center [698, 27] width 40 height 20
click at [727, 30] on div at bounding box center [731, 27] width 17 height 17
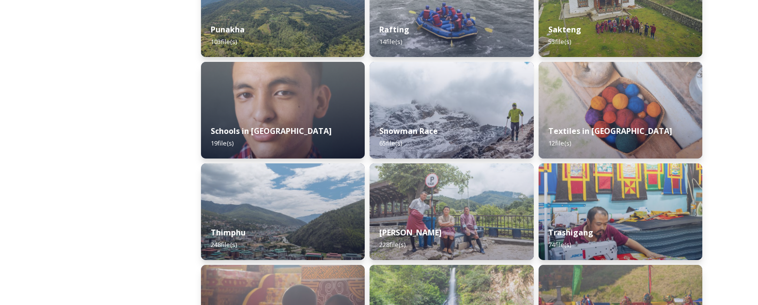
scroll to position [1014, 0]
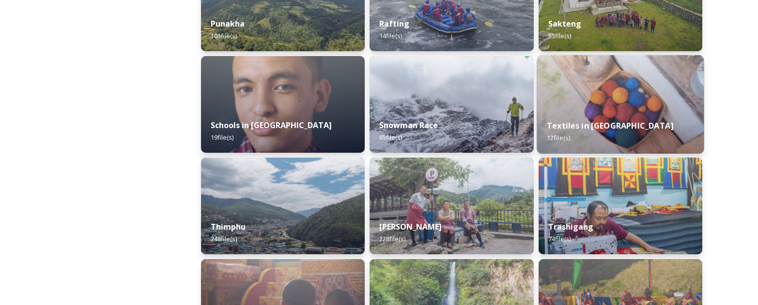
click at [613, 115] on div "Textiles in [GEOGRAPHIC_DATA] 12 file(s)" at bounding box center [619, 132] width 167 height 44
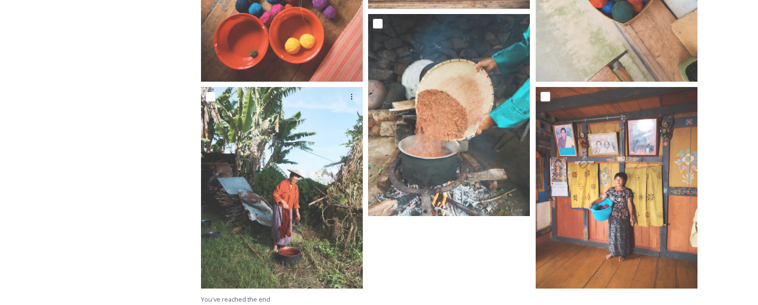
scroll to position [724, 0]
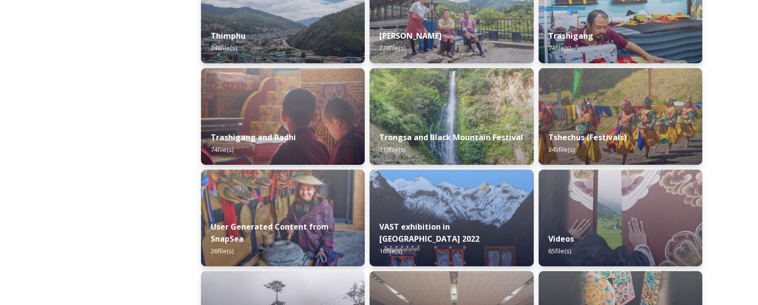
scroll to position [1208, 0]
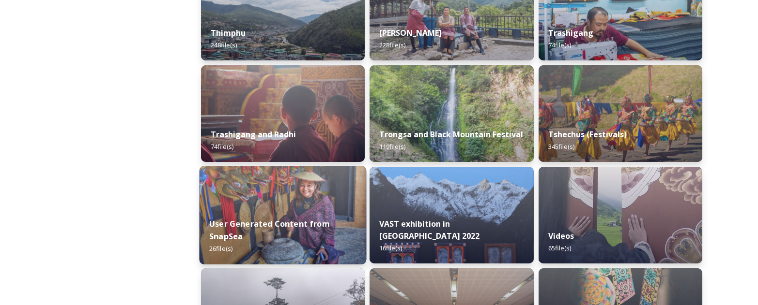
click at [280, 211] on div "User Generated Content from SnapSea 26 file(s)" at bounding box center [282, 237] width 167 height 56
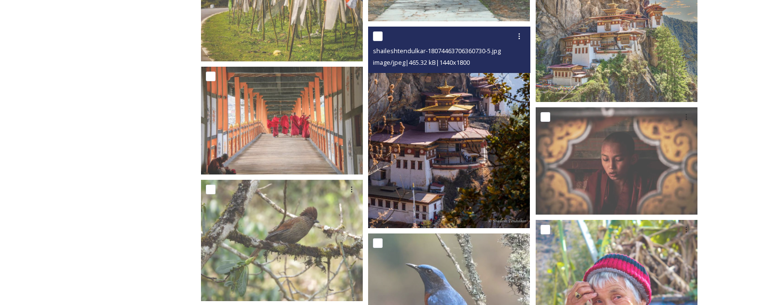
scroll to position [439, 0]
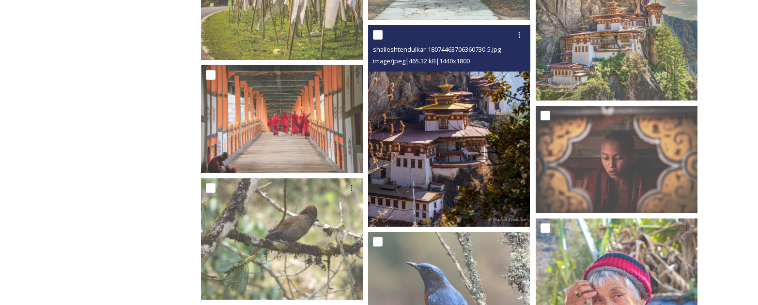
click at [466, 175] on img at bounding box center [449, 126] width 162 height 202
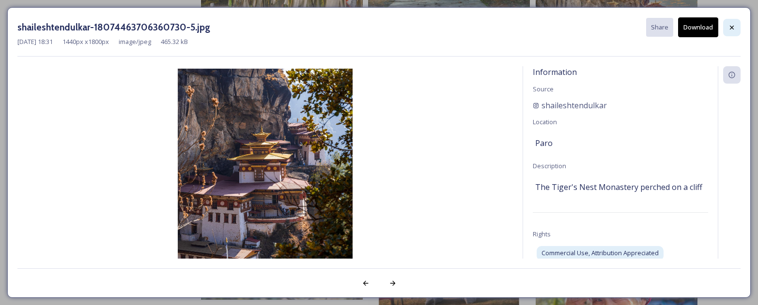
click at [730, 27] on icon at bounding box center [731, 27] width 4 height 4
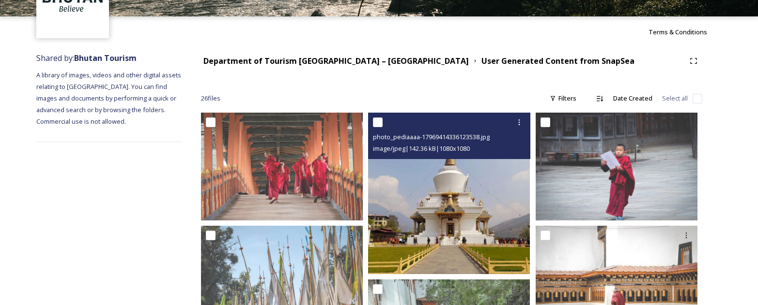
scroll to position [77, 0]
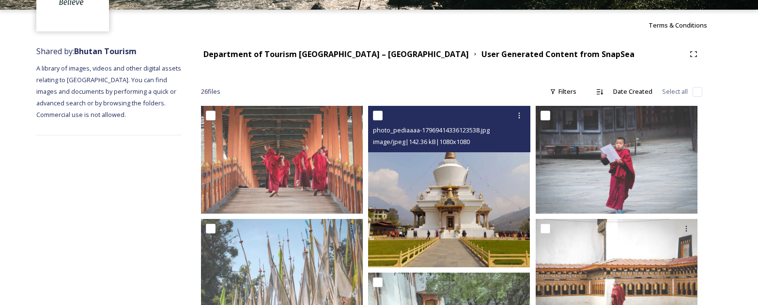
click at [490, 206] on img at bounding box center [449, 187] width 162 height 162
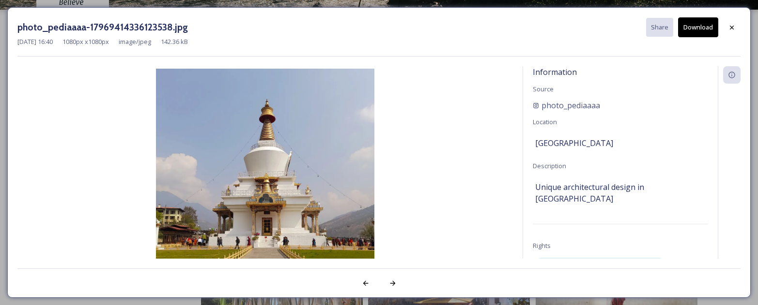
click at [705, 27] on button "Download" at bounding box center [698, 27] width 40 height 20
click at [723, 27] on div at bounding box center [731, 27] width 17 height 17
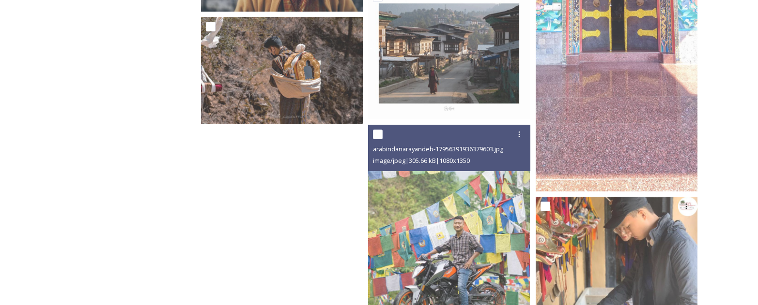
scroll to position [1314, 0]
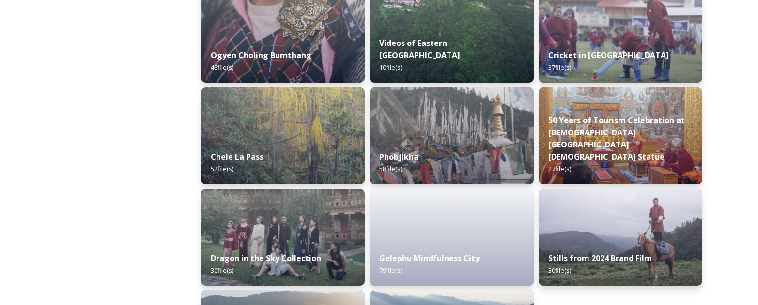
scroll to position [1595, 0]
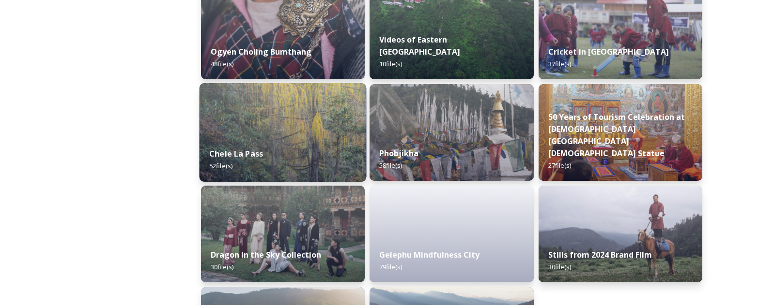
click at [249, 133] on img at bounding box center [282, 132] width 167 height 99
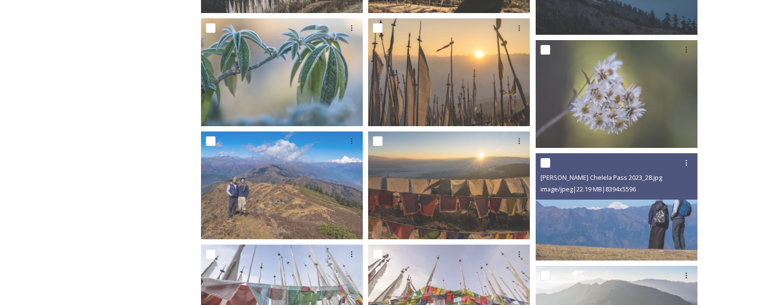
scroll to position [1413, 0]
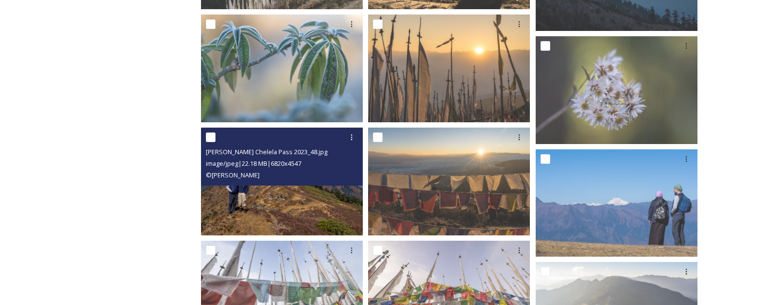
click at [323, 173] on div "© [PERSON_NAME]" at bounding box center [283, 175] width 154 height 12
click at [311, 194] on img at bounding box center [282, 182] width 162 height 108
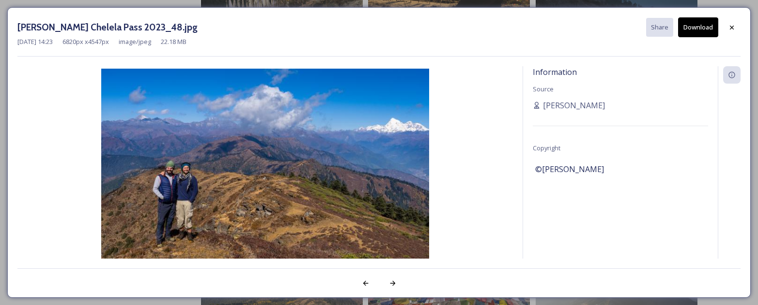
click at [692, 25] on button "Download" at bounding box center [698, 27] width 40 height 20
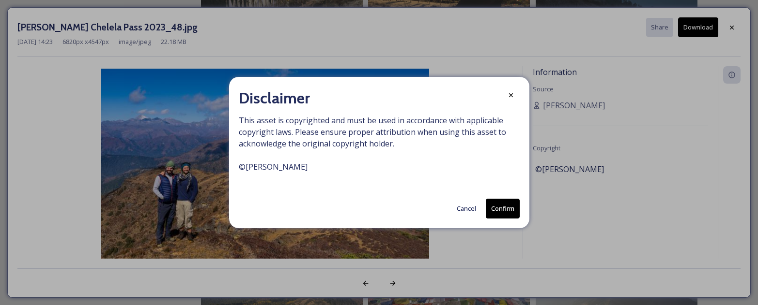
click at [468, 212] on button "Cancel" at bounding box center [466, 208] width 29 height 19
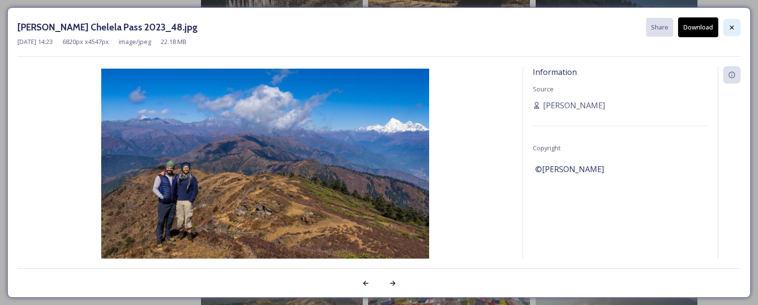
click at [734, 21] on div at bounding box center [731, 27] width 17 height 17
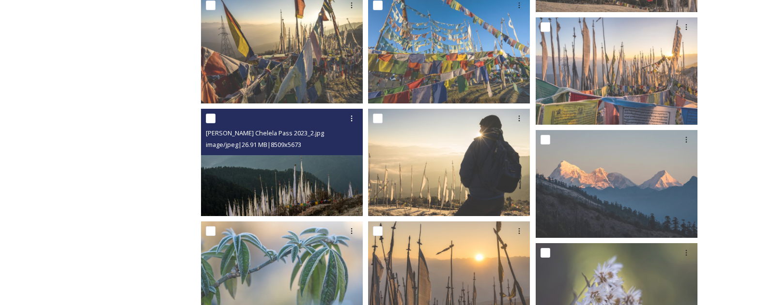
scroll to position [1206, 0]
click at [287, 167] on img at bounding box center [282, 162] width 162 height 108
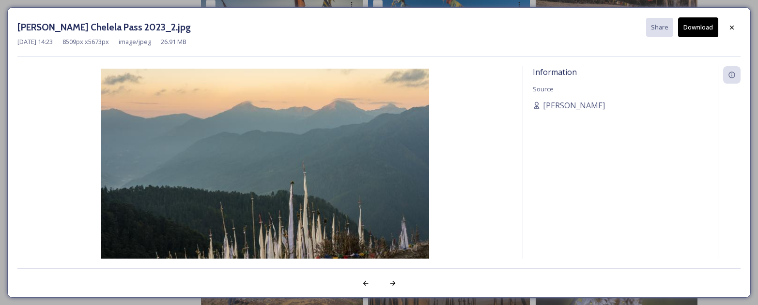
click at [700, 24] on button "Download" at bounding box center [698, 27] width 40 height 20
click at [735, 28] on div at bounding box center [731, 27] width 17 height 17
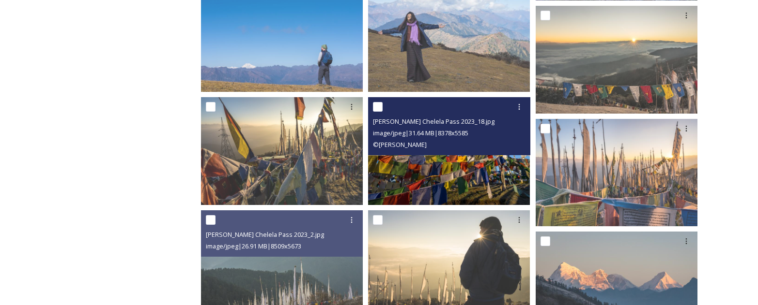
scroll to position [983, 0]
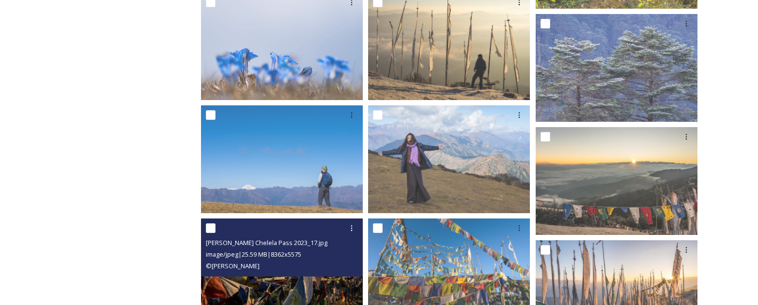
click at [316, 247] on span "[PERSON_NAME] Chelela Pass 2023_17.jpg" at bounding box center [266, 243] width 121 height 9
click at [303, 265] on div "© [PERSON_NAME]" at bounding box center [283, 266] width 154 height 12
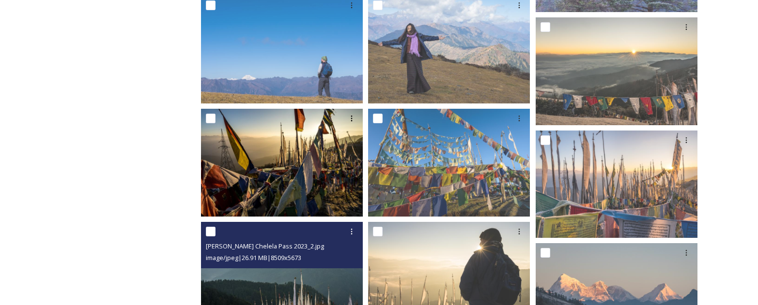
scroll to position [1093, 0]
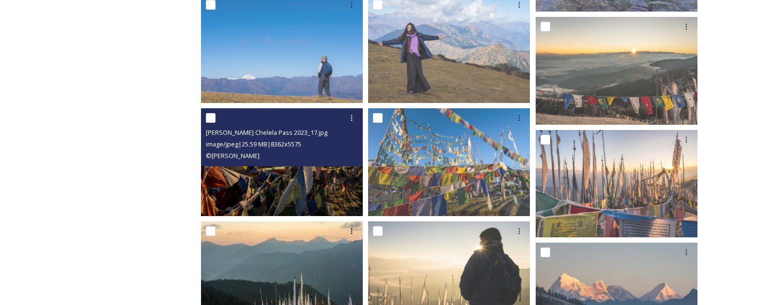
click at [296, 197] on img at bounding box center [282, 162] width 162 height 108
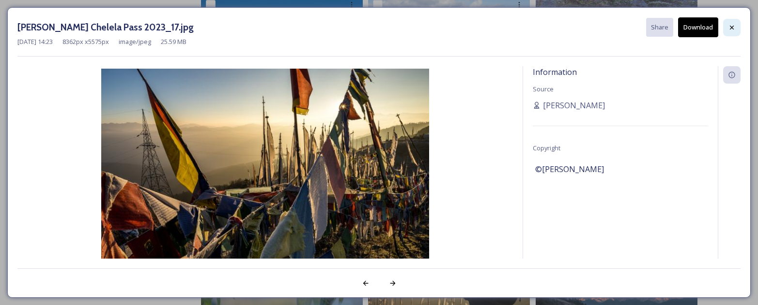
click at [734, 28] on icon at bounding box center [732, 28] width 8 height 8
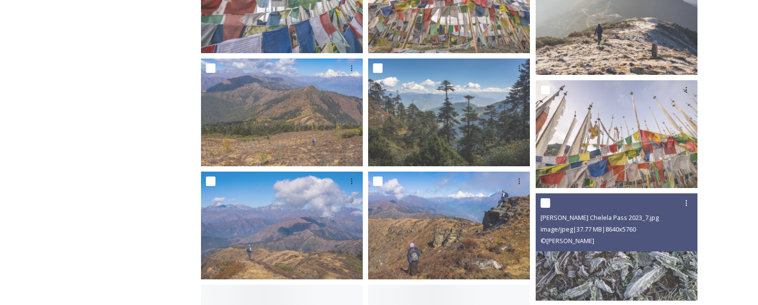
scroll to position [1737, 0]
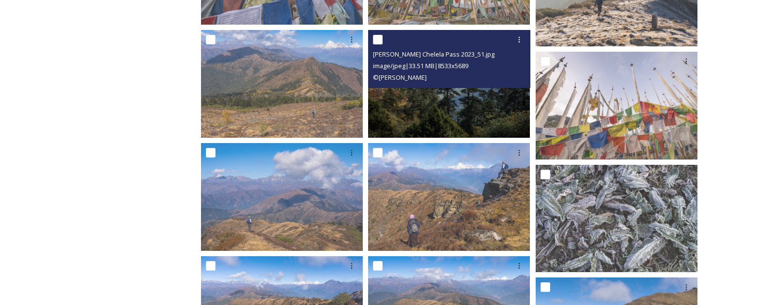
click at [450, 94] on img at bounding box center [449, 84] width 162 height 108
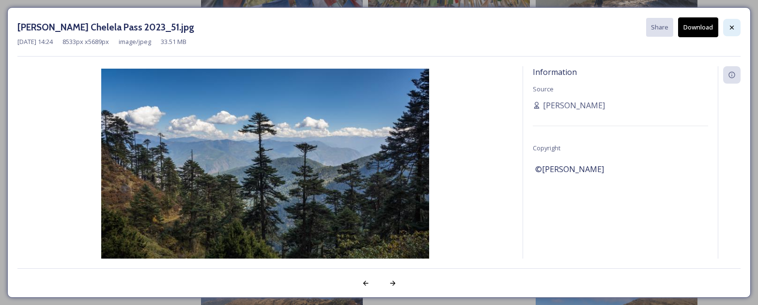
click at [737, 28] on div at bounding box center [731, 27] width 17 height 17
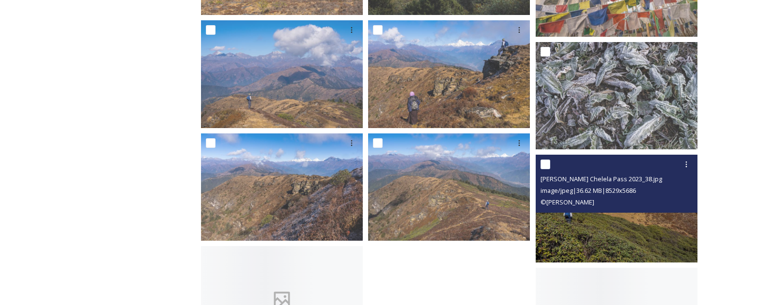
scroll to position [1952, 0]
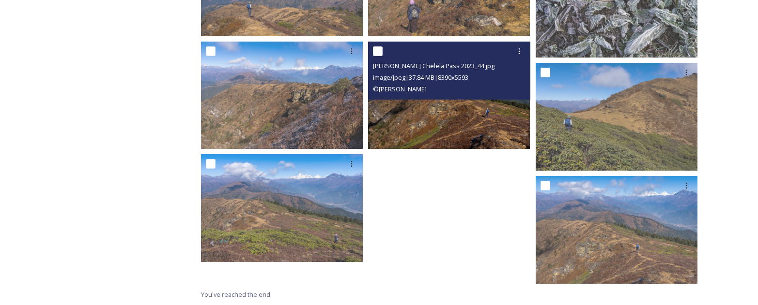
click at [444, 130] on img at bounding box center [449, 96] width 162 height 108
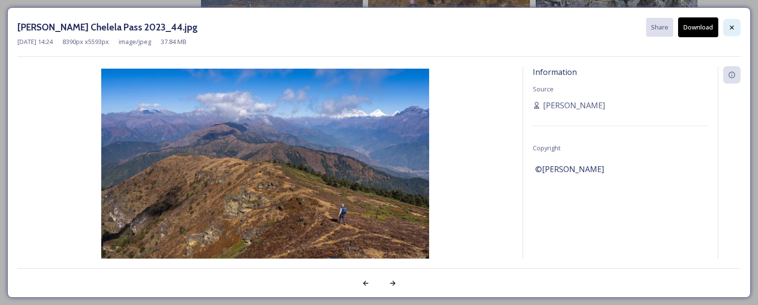
click at [729, 26] on icon at bounding box center [732, 28] width 8 height 8
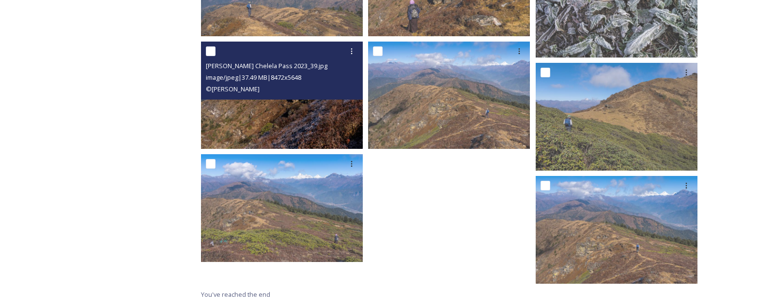
click at [339, 121] on img at bounding box center [282, 96] width 162 height 108
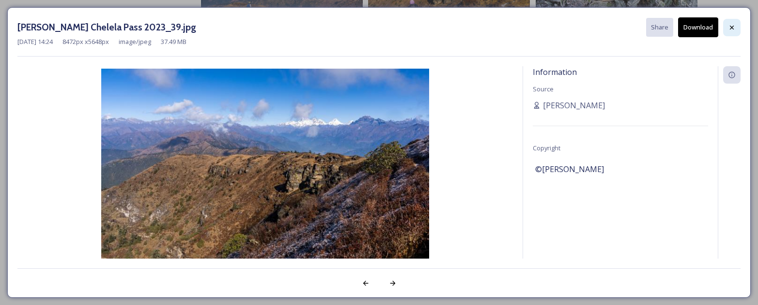
click at [734, 31] on div at bounding box center [731, 27] width 17 height 17
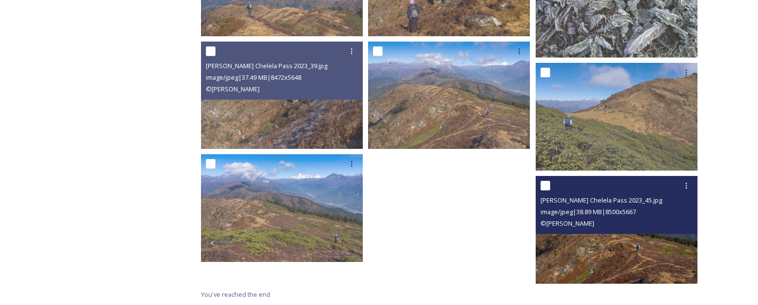
click at [593, 258] on img at bounding box center [616, 230] width 162 height 108
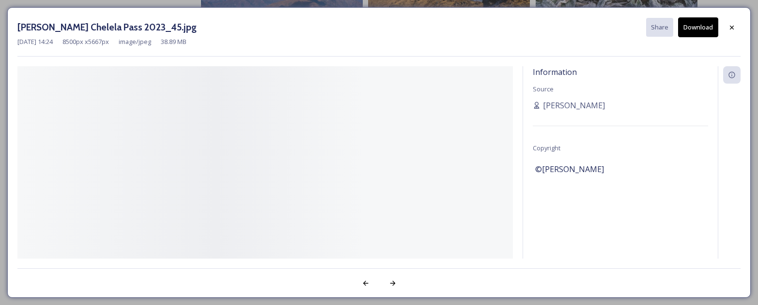
scroll to position [1930, 0]
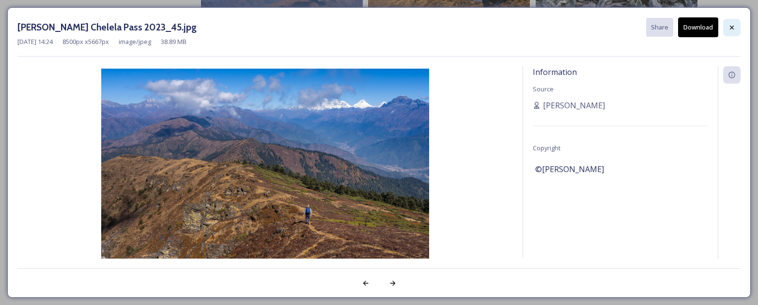
click at [734, 25] on icon at bounding box center [732, 28] width 8 height 8
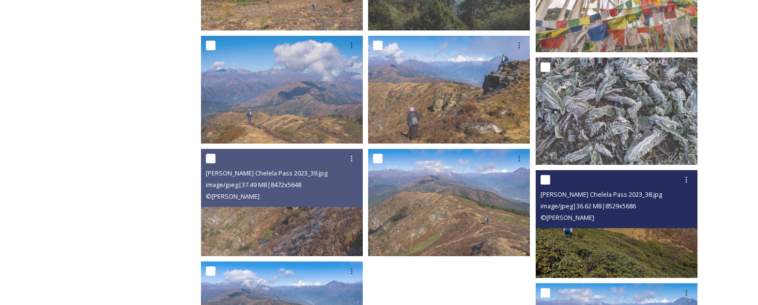
scroll to position [1803, 0]
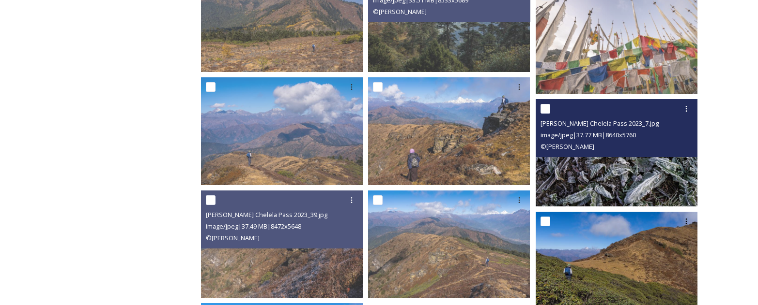
click at [620, 163] on img at bounding box center [616, 153] width 162 height 108
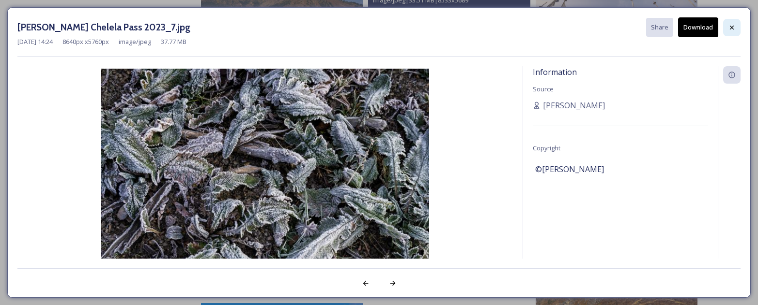
click at [733, 28] on icon at bounding box center [732, 28] width 8 height 8
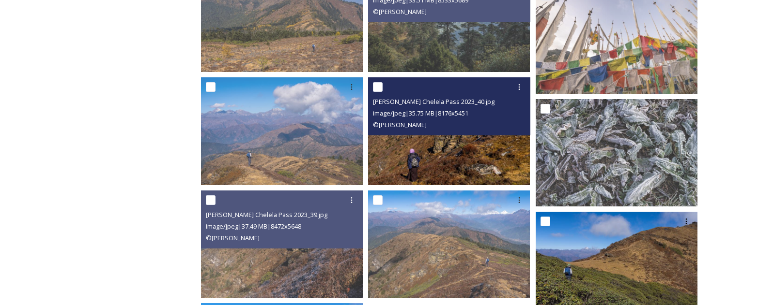
click at [464, 165] on img at bounding box center [449, 131] width 162 height 108
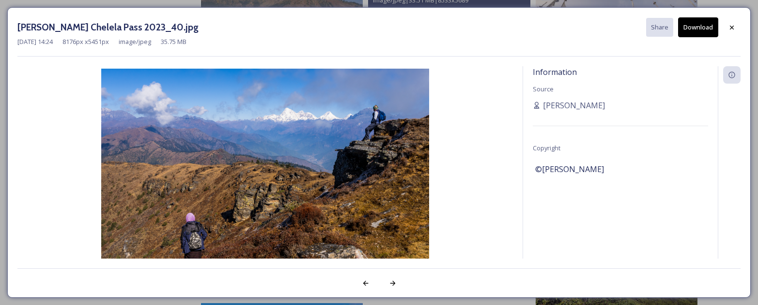
click at [697, 24] on button "Download" at bounding box center [698, 27] width 40 height 20
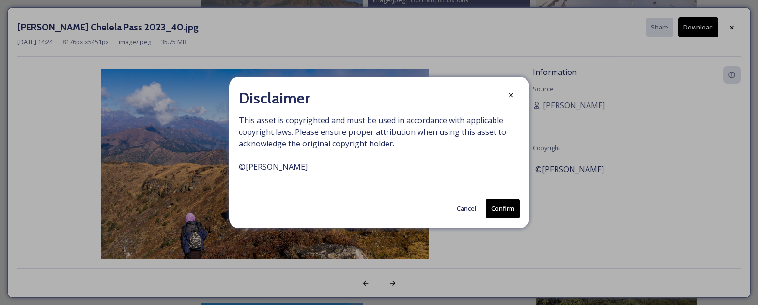
click at [463, 205] on button "Cancel" at bounding box center [466, 208] width 29 height 19
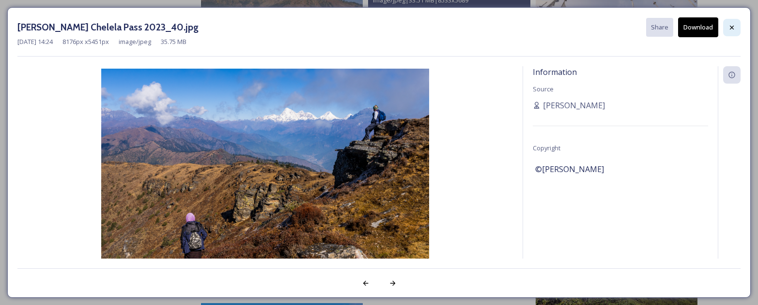
click at [723, 27] on div at bounding box center [731, 27] width 17 height 17
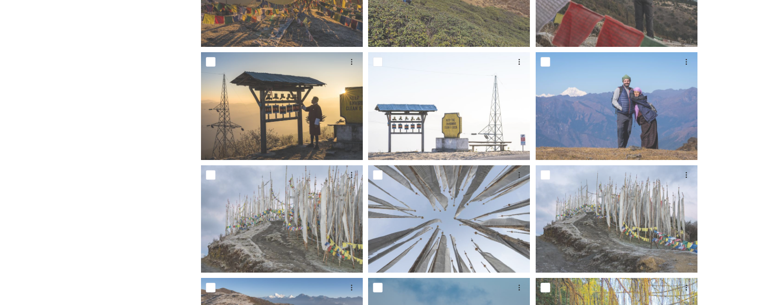
scroll to position [278, 0]
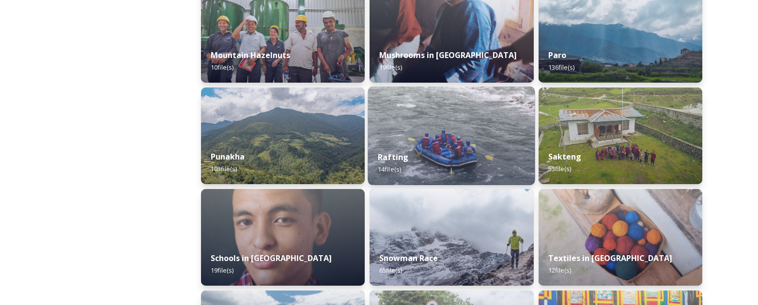
scroll to position [881, 0]
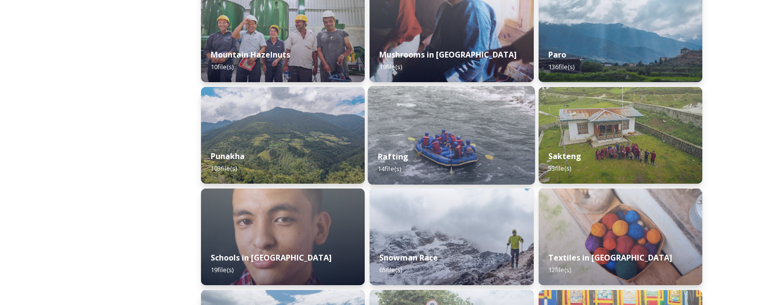
click at [466, 135] on img at bounding box center [451, 135] width 167 height 99
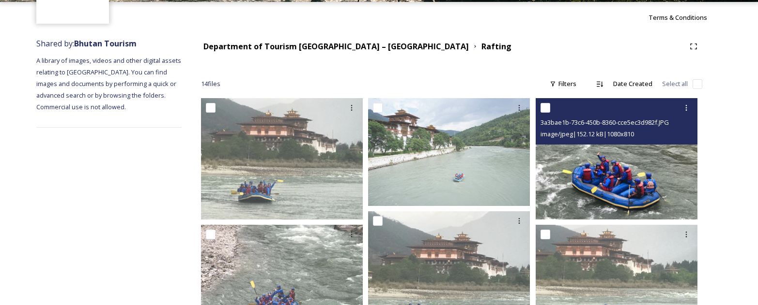
scroll to position [91, 0]
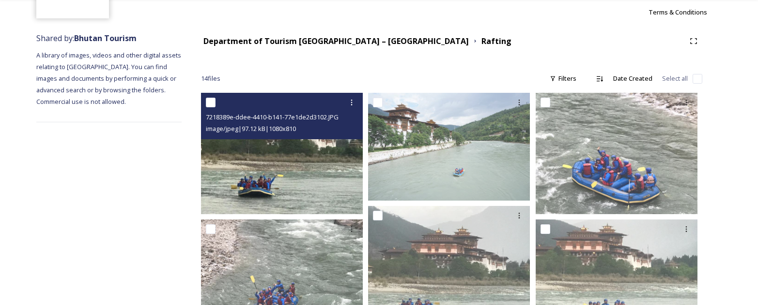
click at [319, 163] on img at bounding box center [282, 153] width 162 height 121
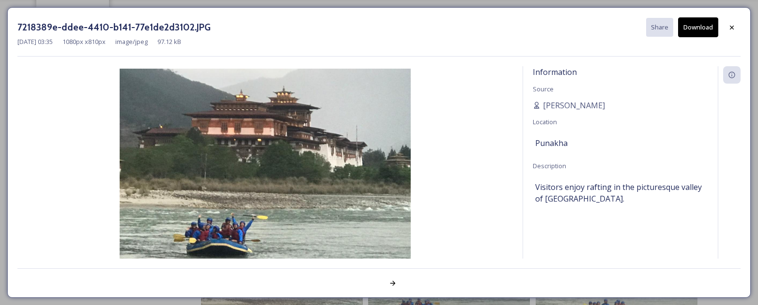
click at [701, 30] on button "Download" at bounding box center [698, 27] width 40 height 20
click at [734, 30] on icon at bounding box center [732, 28] width 8 height 8
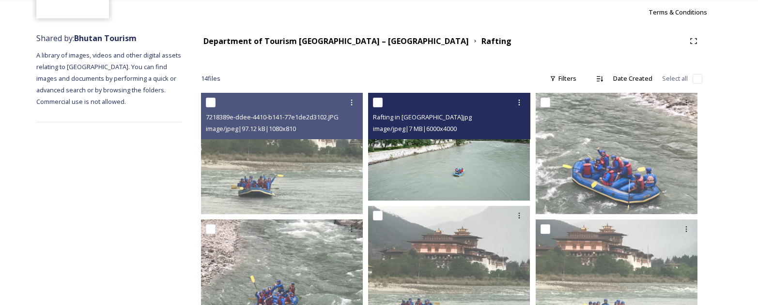
click at [468, 161] on img at bounding box center [449, 147] width 162 height 108
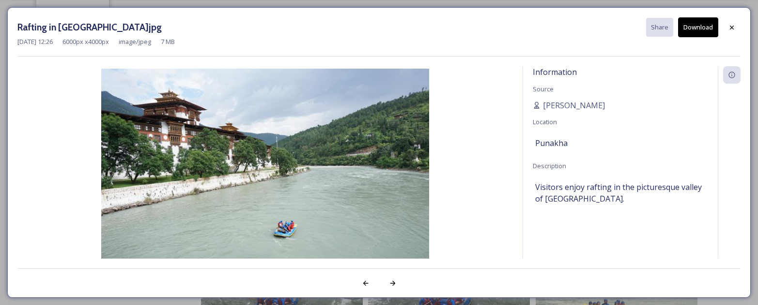
click at [698, 36] on button "Download" at bounding box center [698, 27] width 40 height 20
click at [730, 30] on icon at bounding box center [732, 28] width 8 height 8
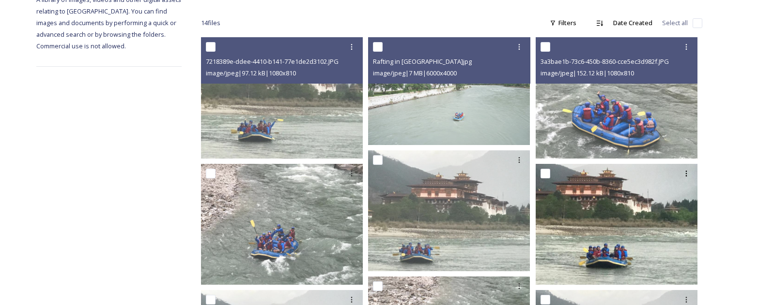
scroll to position [148, 0]
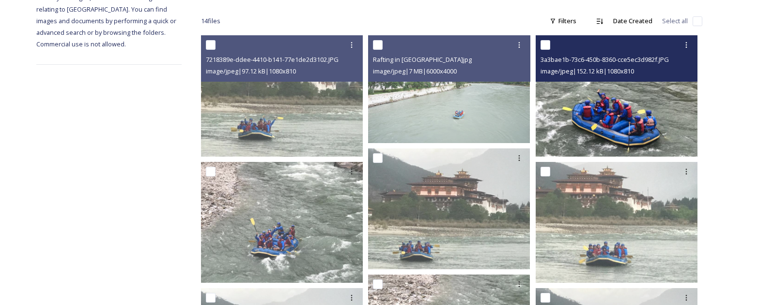
click at [629, 115] on img at bounding box center [616, 95] width 162 height 121
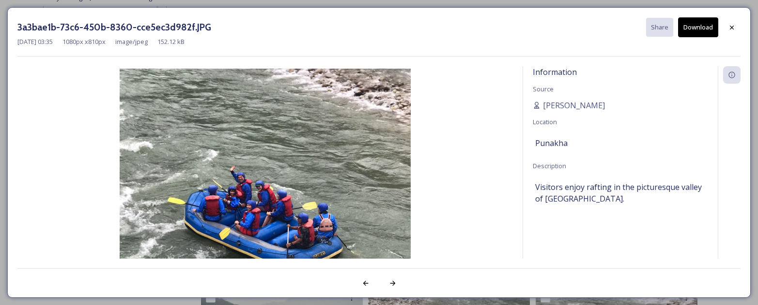
click at [704, 30] on button "Download" at bounding box center [698, 27] width 40 height 20
click at [732, 26] on icon at bounding box center [732, 28] width 8 height 8
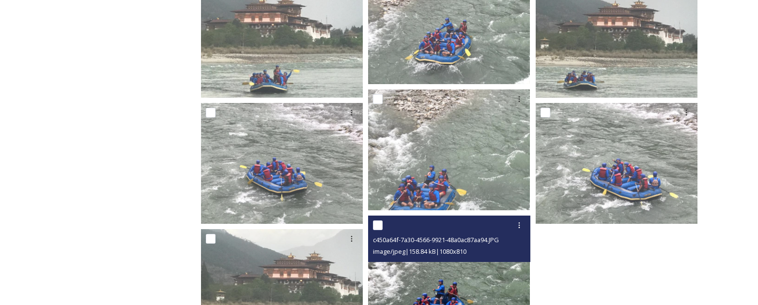
scroll to position [468, 0]
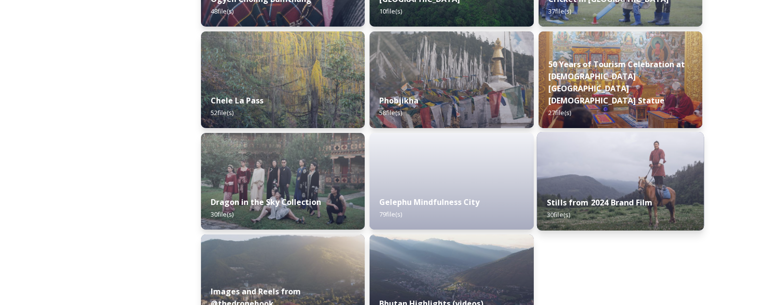
scroll to position [1684, 0]
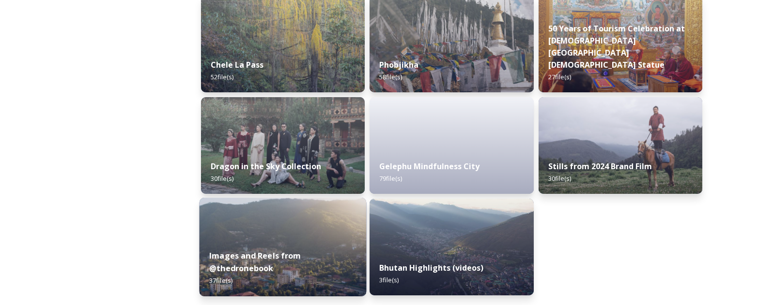
click at [283, 242] on div "Images and Reels from @thedronebook 37 file(s)" at bounding box center [282, 269] width 167 height 56
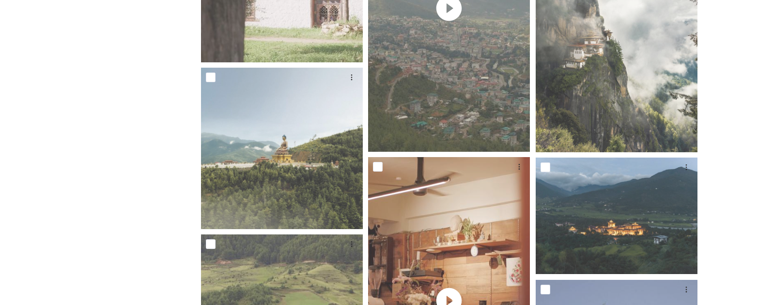
scroll to position [2090, 0]
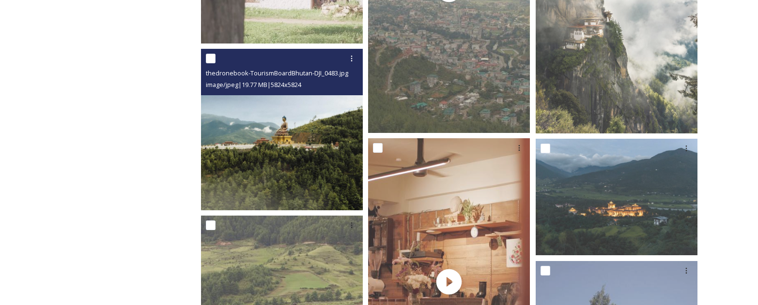
click at [295, 163] on img at bounding box center [282, 130] width 162 height 162
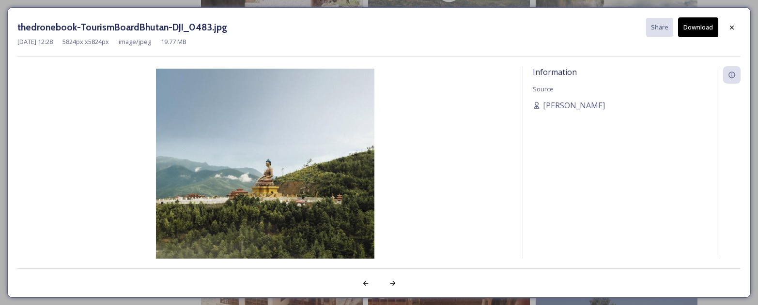
click at [703, 30] on button "Download" at bounding box center [698, 27] width 40 height 20
click at [732, 24] on icon at bounding box center [732, 28] width 8 height 8
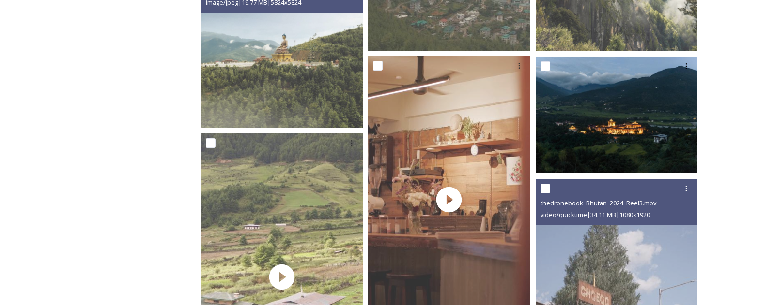
scroll to position [2179, 0]
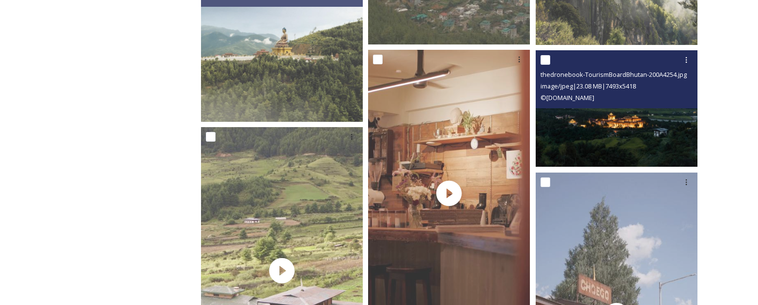
click at [599, 132] on img at bounding box center [616, 108] width 162 height 117
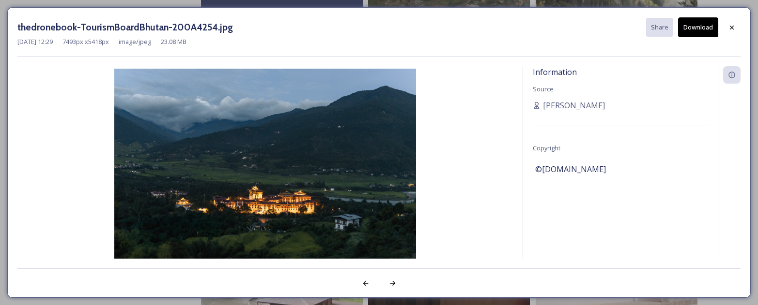
click at [691, 29] on button "Download" at bounding box center [698, 27] width 40 height 20
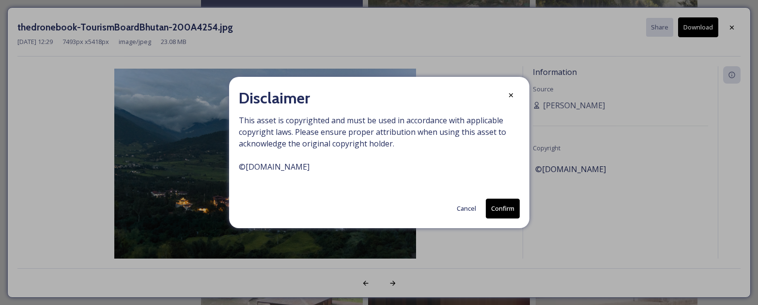
click at [525, 210] on div "Disclaimer This asset is copyrighted and must be used in accordance with applic…" at bounding box center [379, 153] width 300 height 152
click at [507, 208] on button "Confirm" at bounding box center [503, 209] width 34 height 20
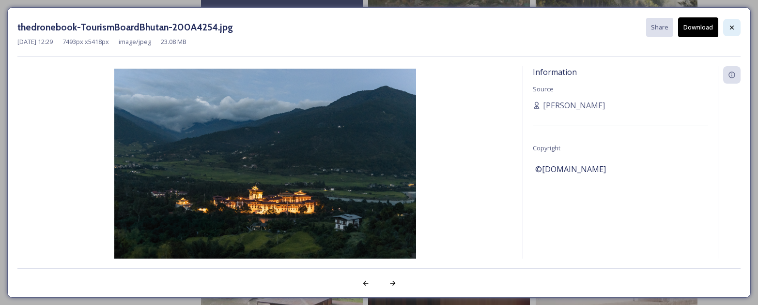
click at [733, 27] on icon at bounding box center [732, 28] width 8 height 8
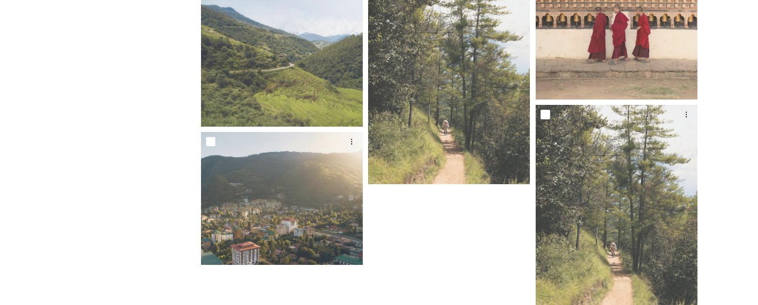
scroll to position [2769, 0]
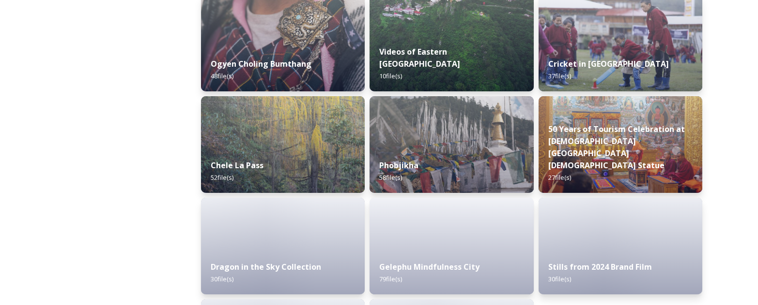
scroll to position [1684, 0]
